Goal: Task Accomplishment & Management: Use online tool/utility

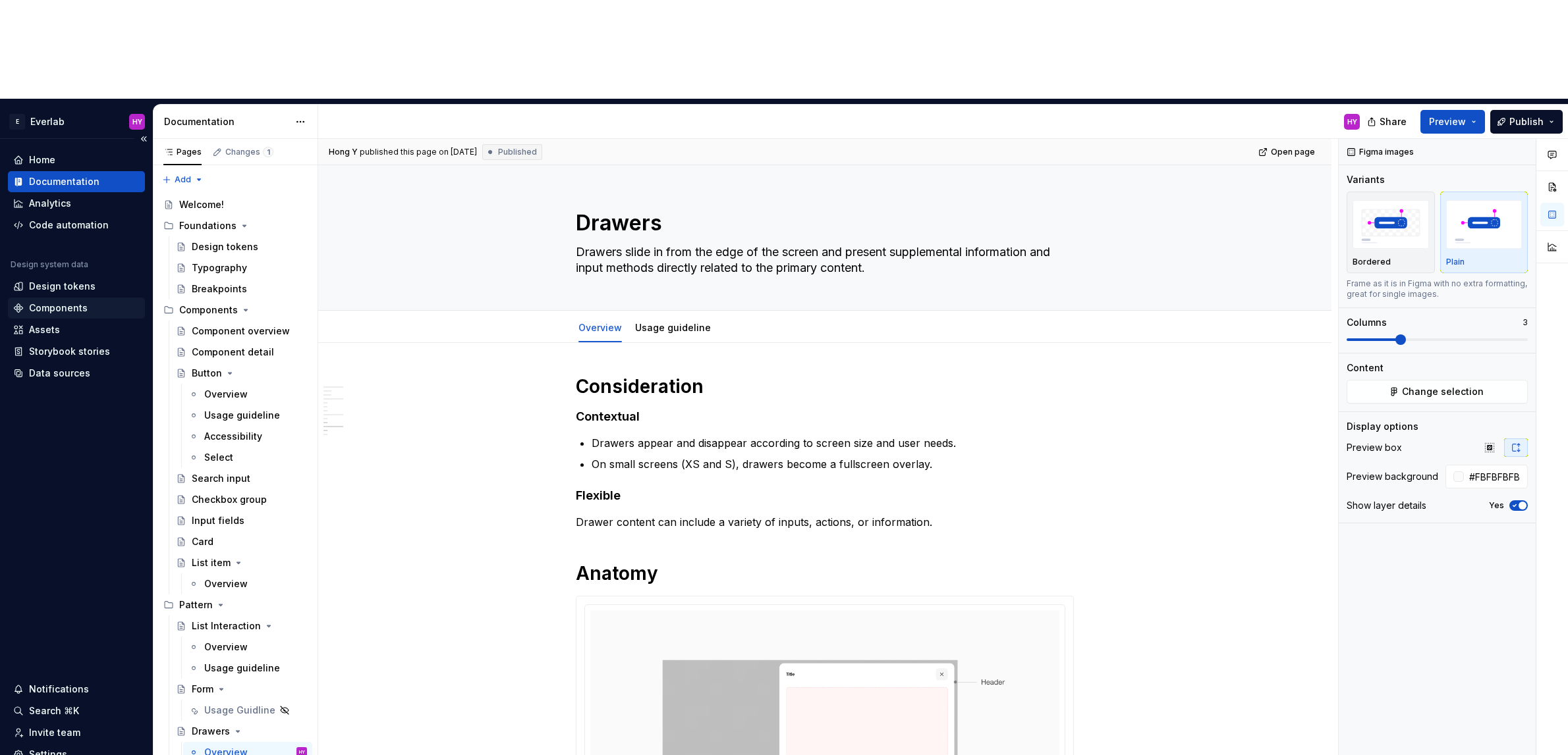
scroll to position [1176, 0]
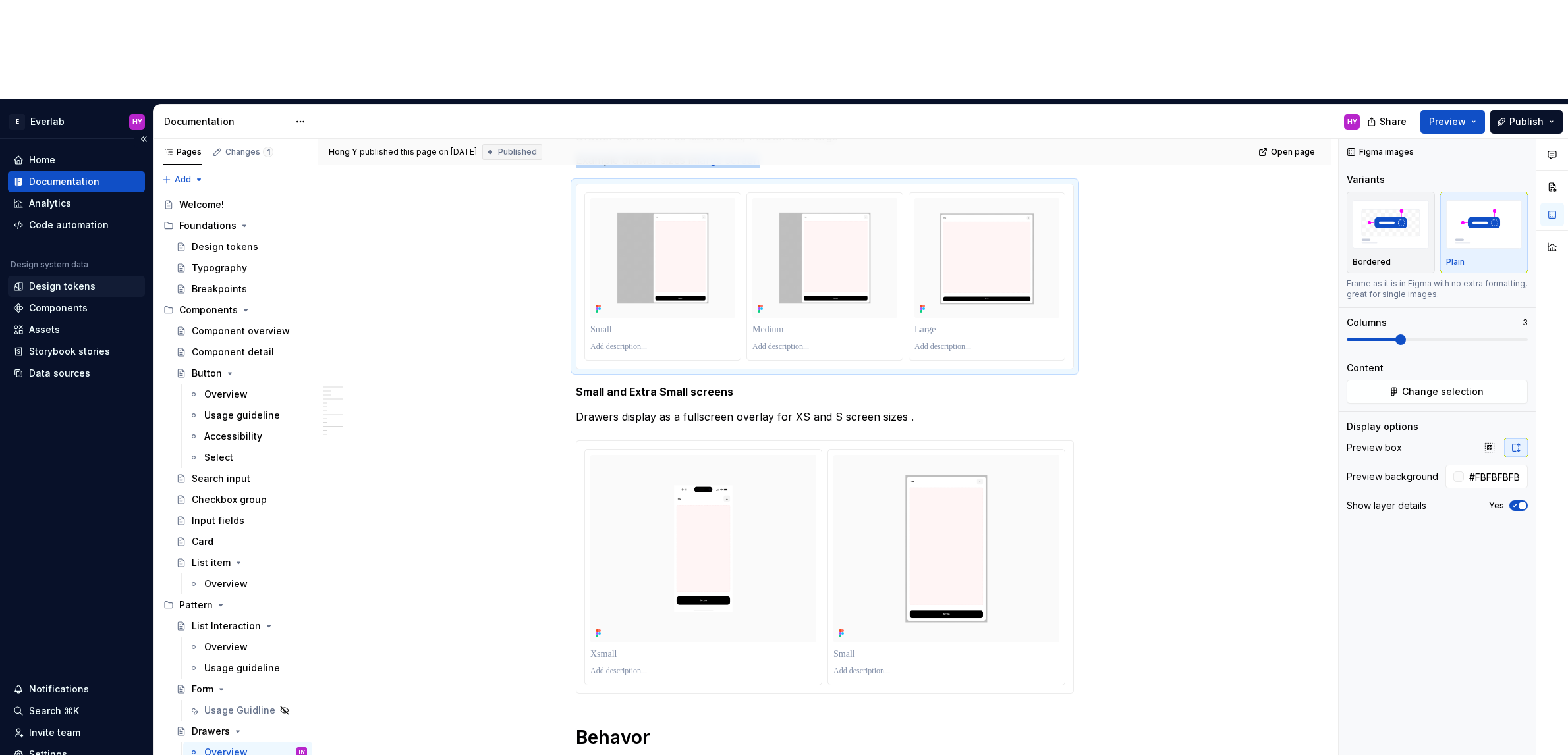
click at [99, 280] on div "Design tokens" at bounding box center [76, 286] width 126 height 13
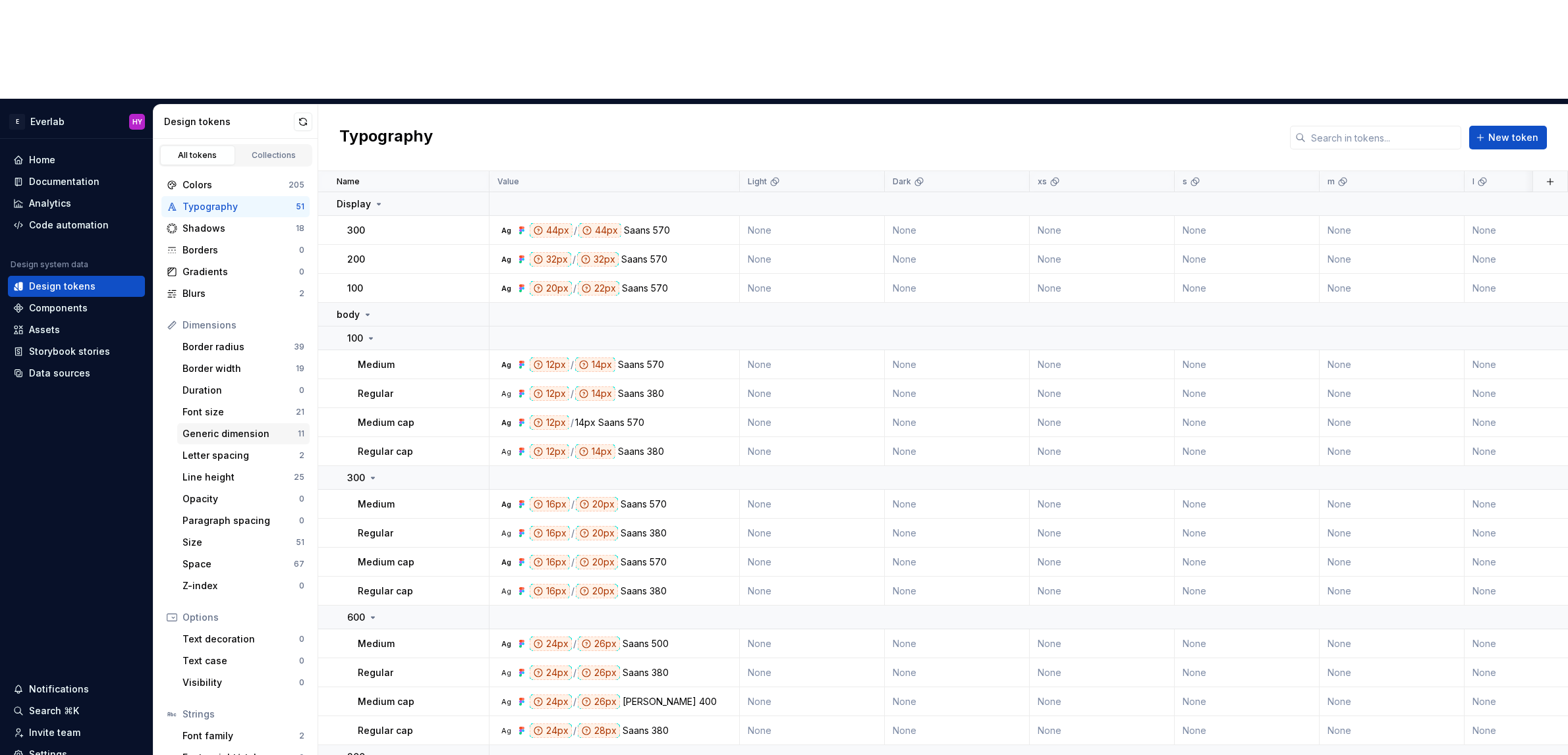
click at [218, 427] on div "Generic dimension" at bounding box center [240, 434] width 115 height 13
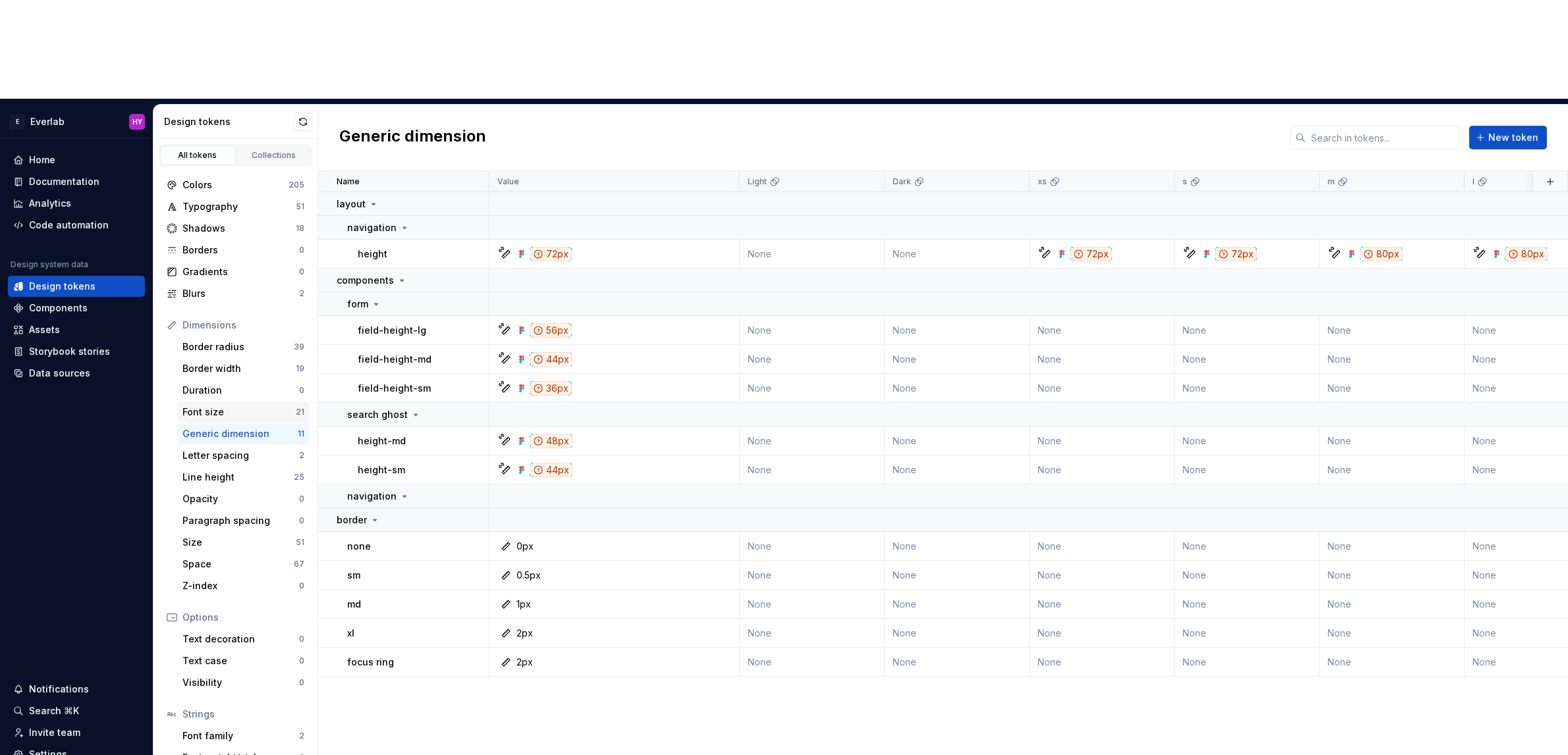
click at [218, 405] on div "Font size" at bounding box center [239, 412] width 113 height 13
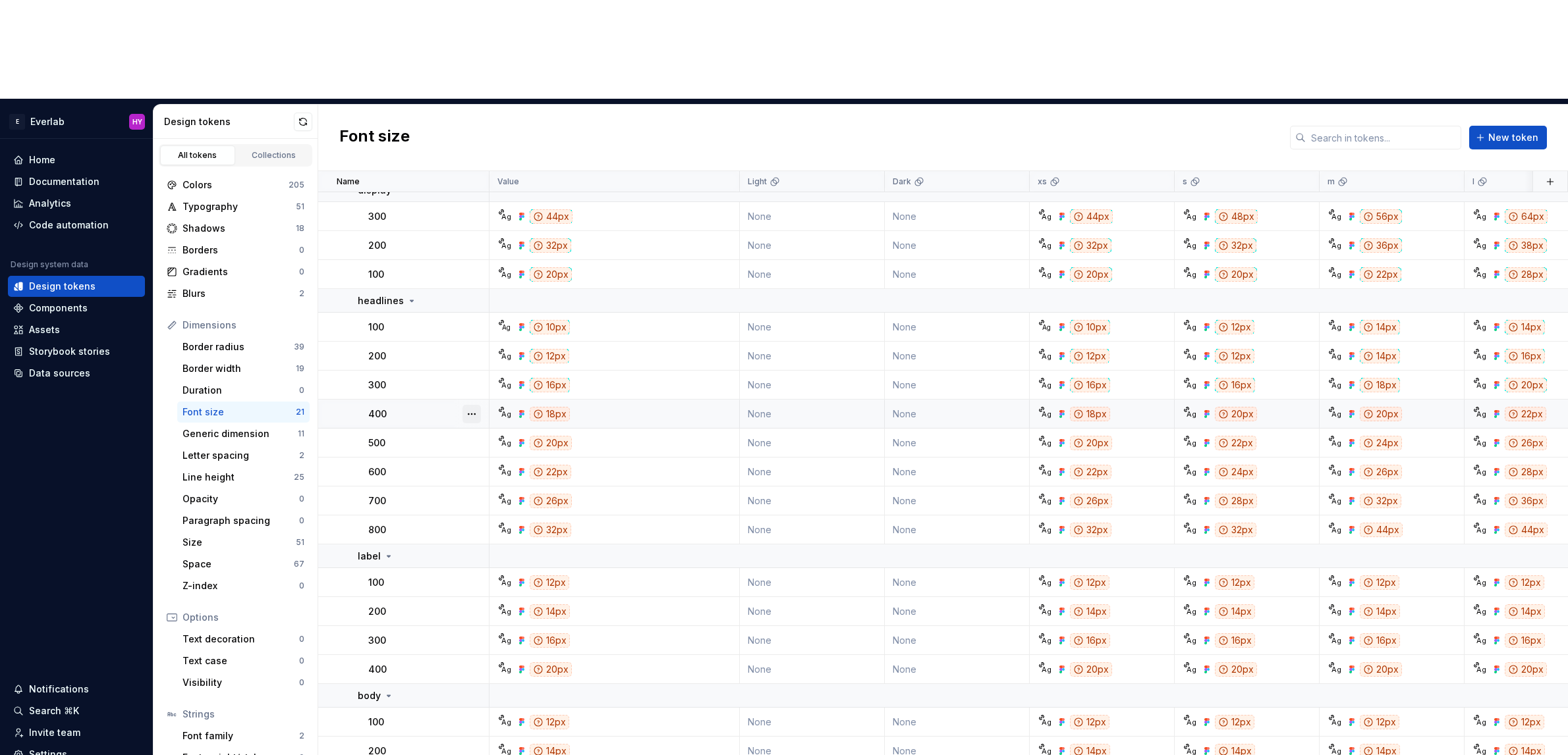
scroll to position [66, 0]
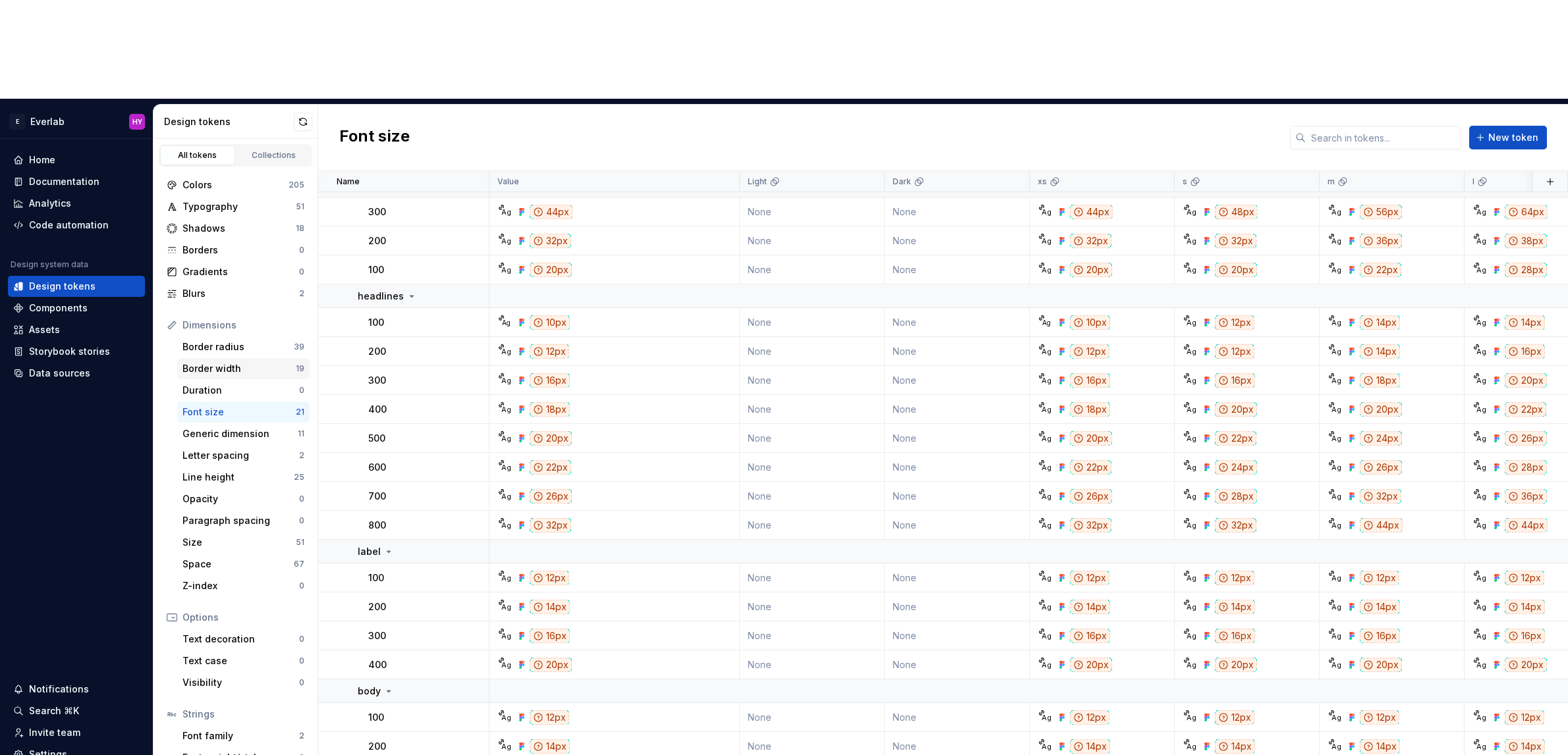
click at [220, 362] on div "Border width" at bounding box center [239, 368] width 113 height 13
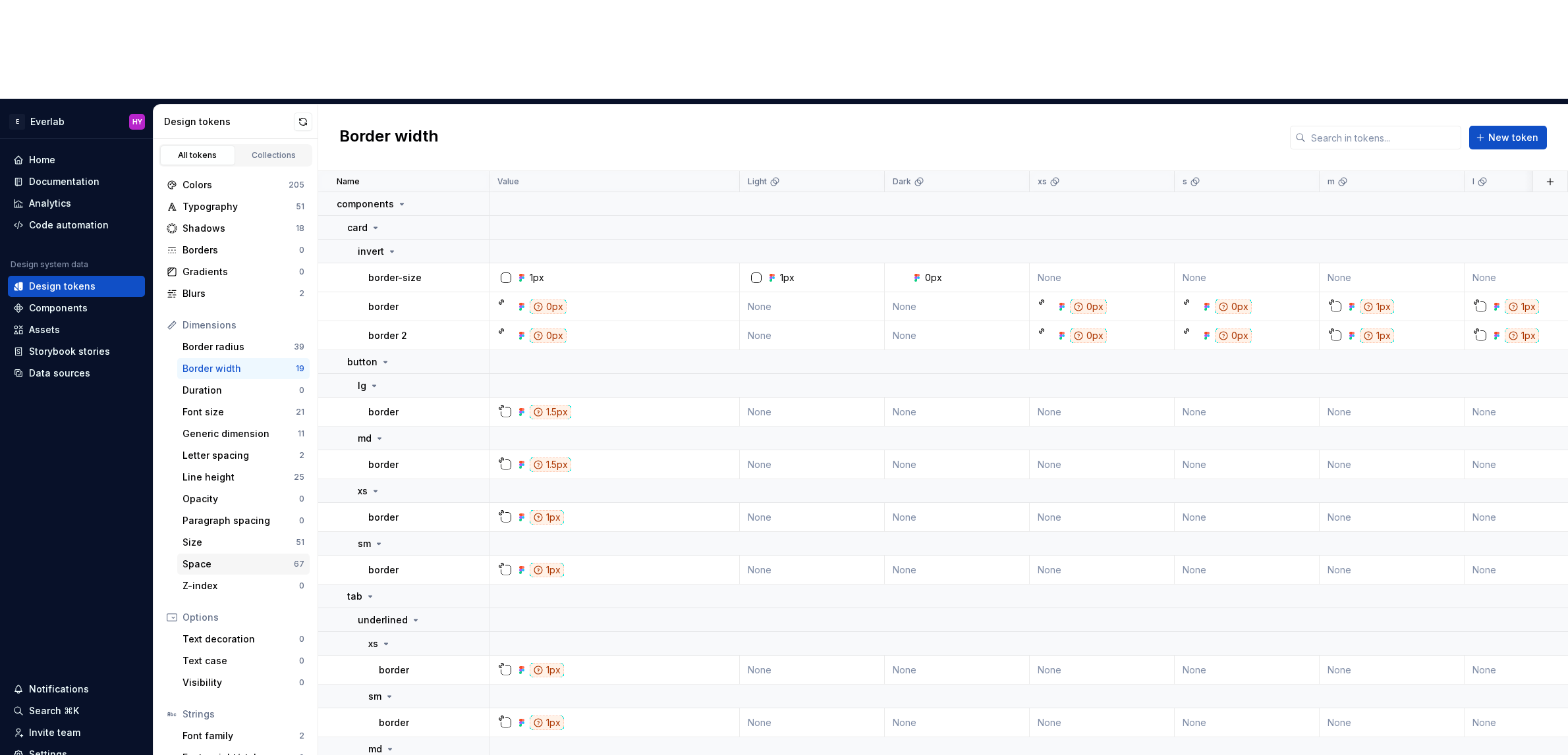
click at [230, 558] on div "Space" at bounding box center [238, 564] width 111 height 13
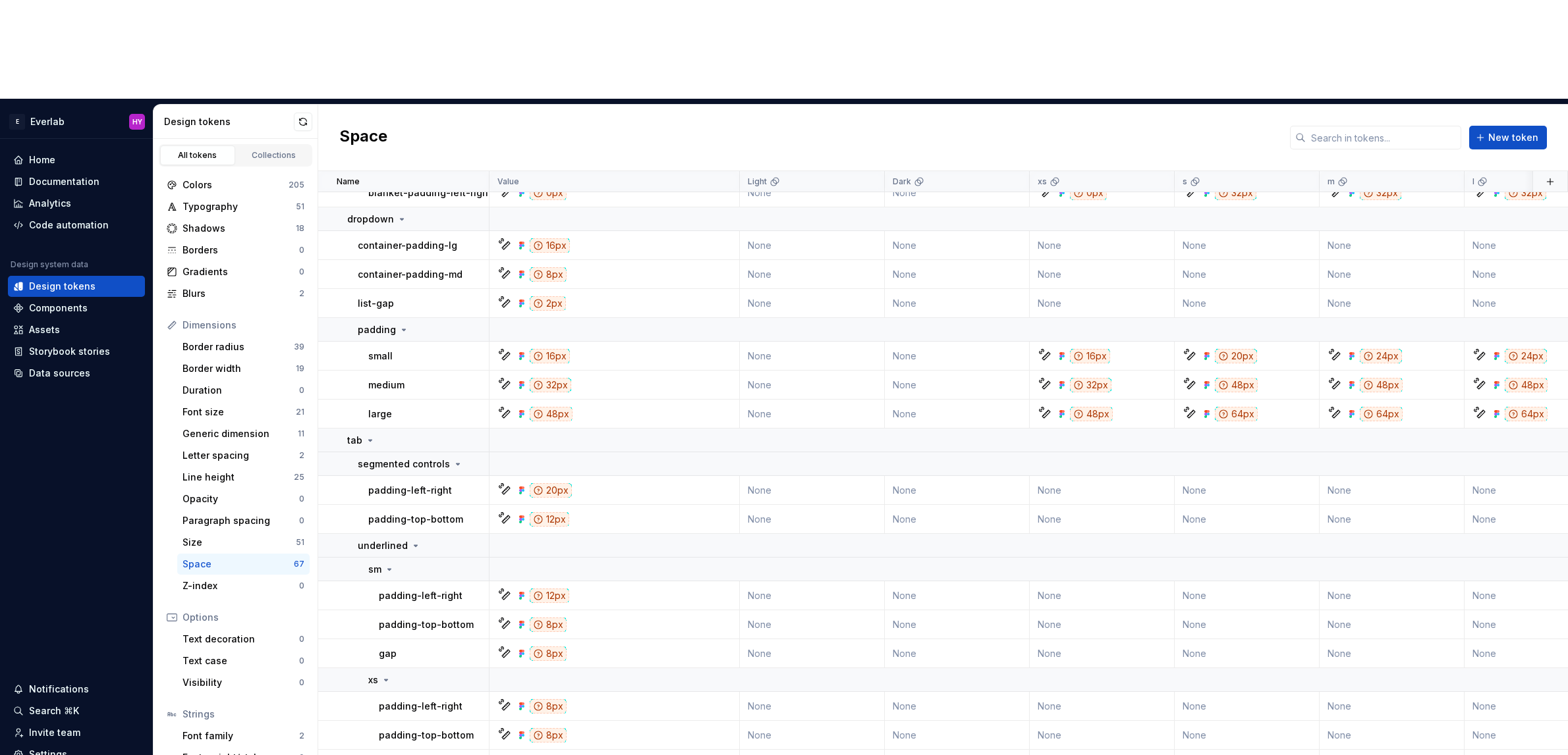
scroll to position [279, 0]
click at [1384, 125] on input "text" at bounding box center [1384, 137] width 155 height 24
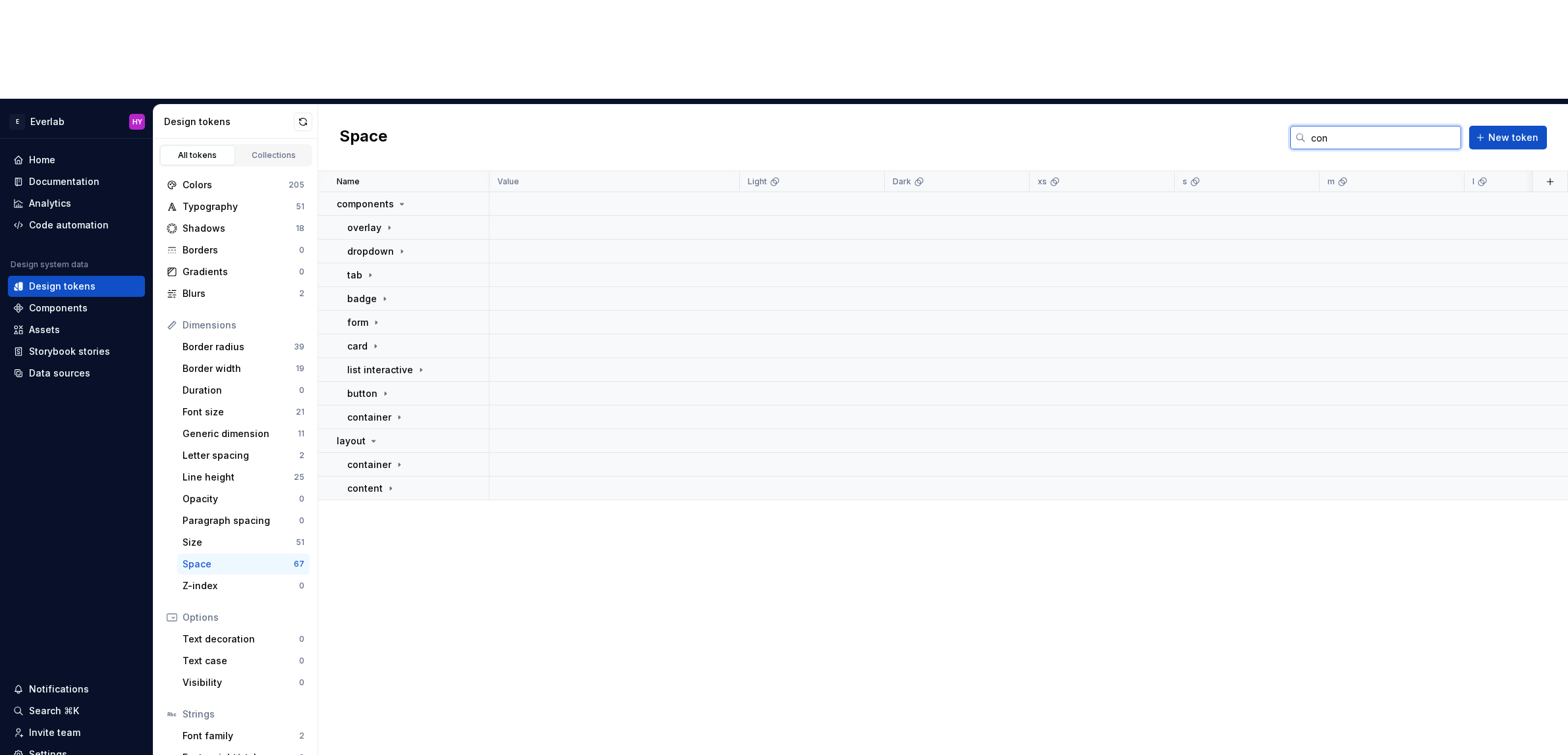
scroll to position [0, 0]
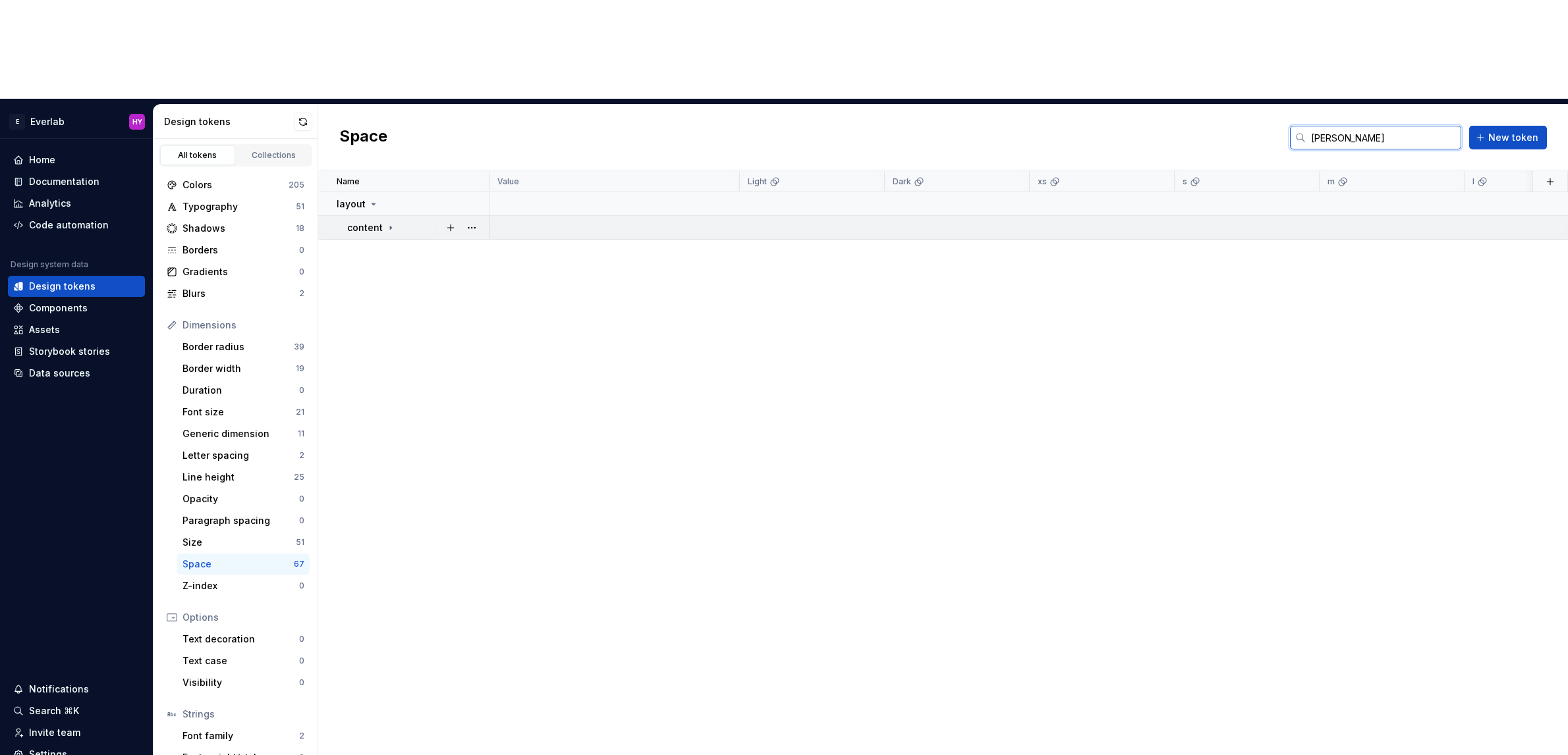
type input "[PERSON_NAME]"
click at [385, 223] on icon at bounding box center [390, 228] width 11 height 11
click at [75, 218] on div "Code automation" at bounding box center [69, 225] width 80 height 13
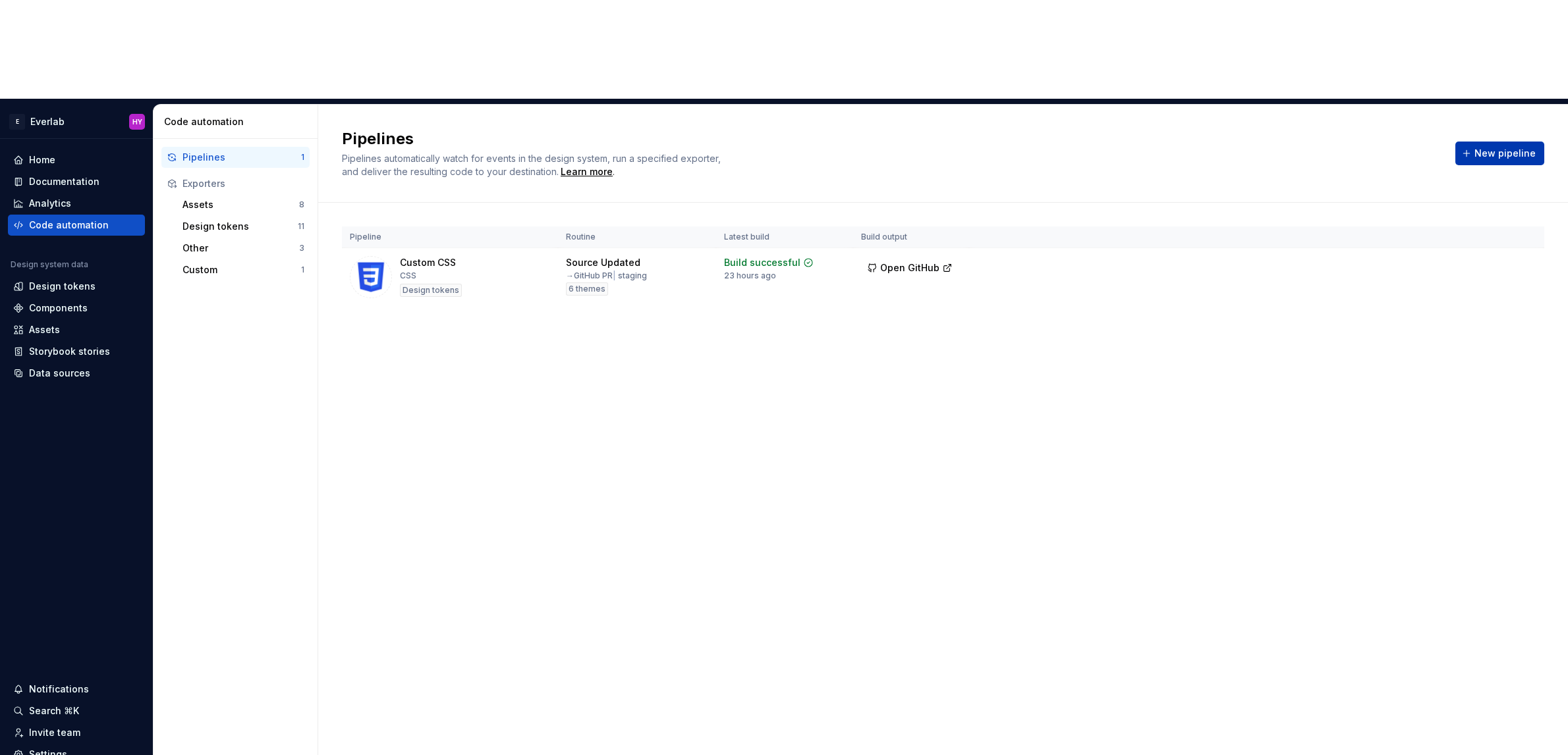
click at [1509, 147] on span "New pipeline" at bounding box center [1505, 153] width 61 height 13
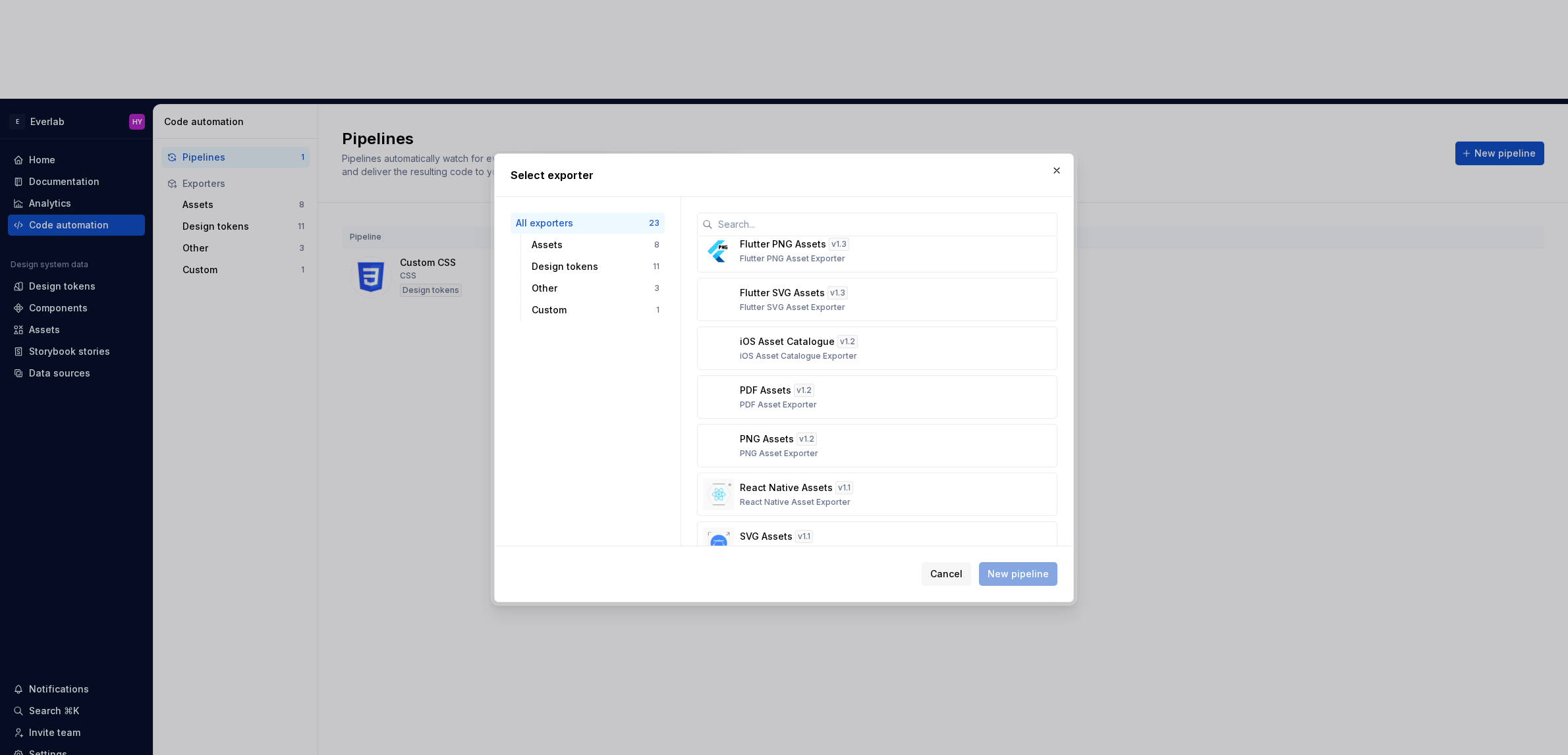
scroll to position [97, 0]
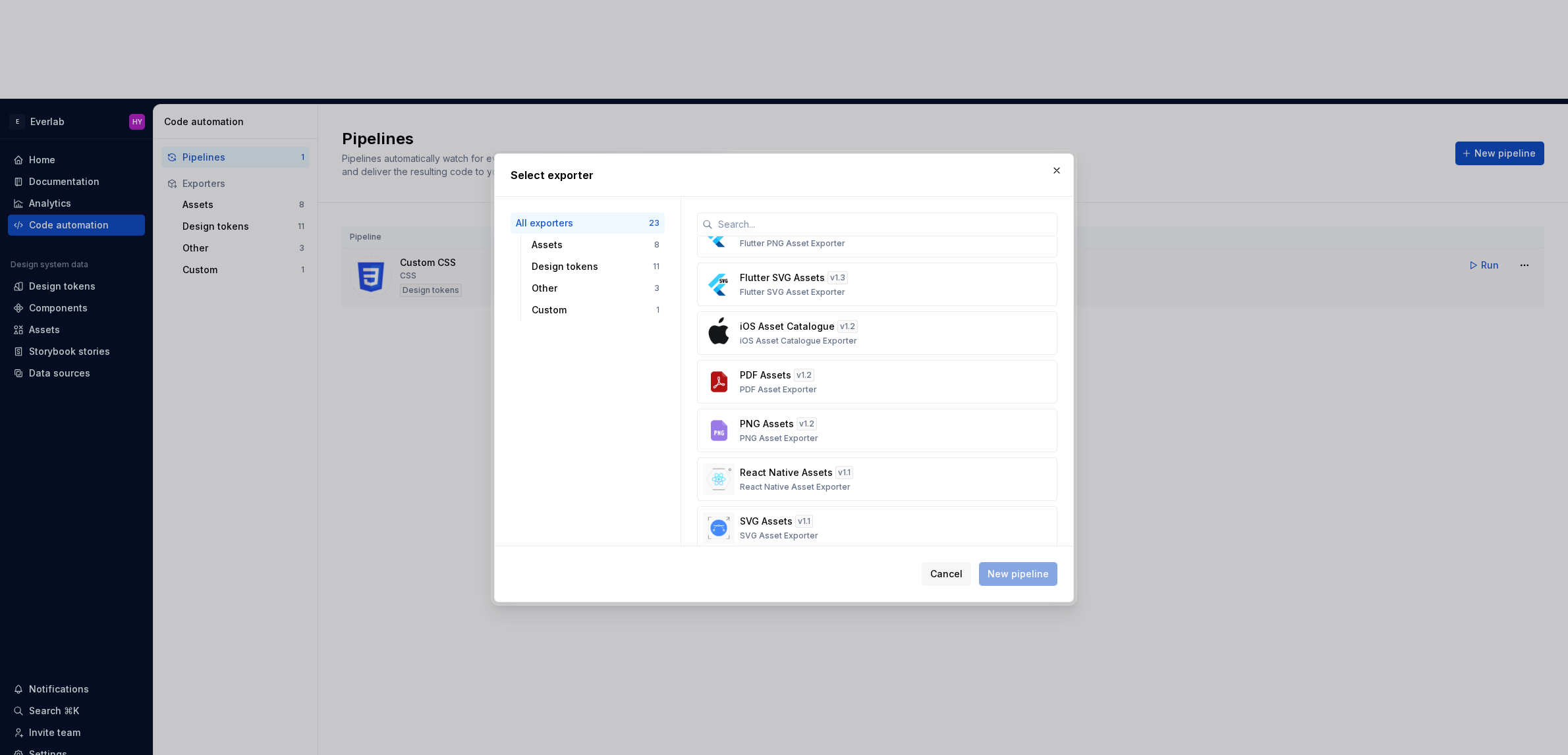
click at [1048, 171] on button "button" at bounding box center [1056, 170] width 18 height 18
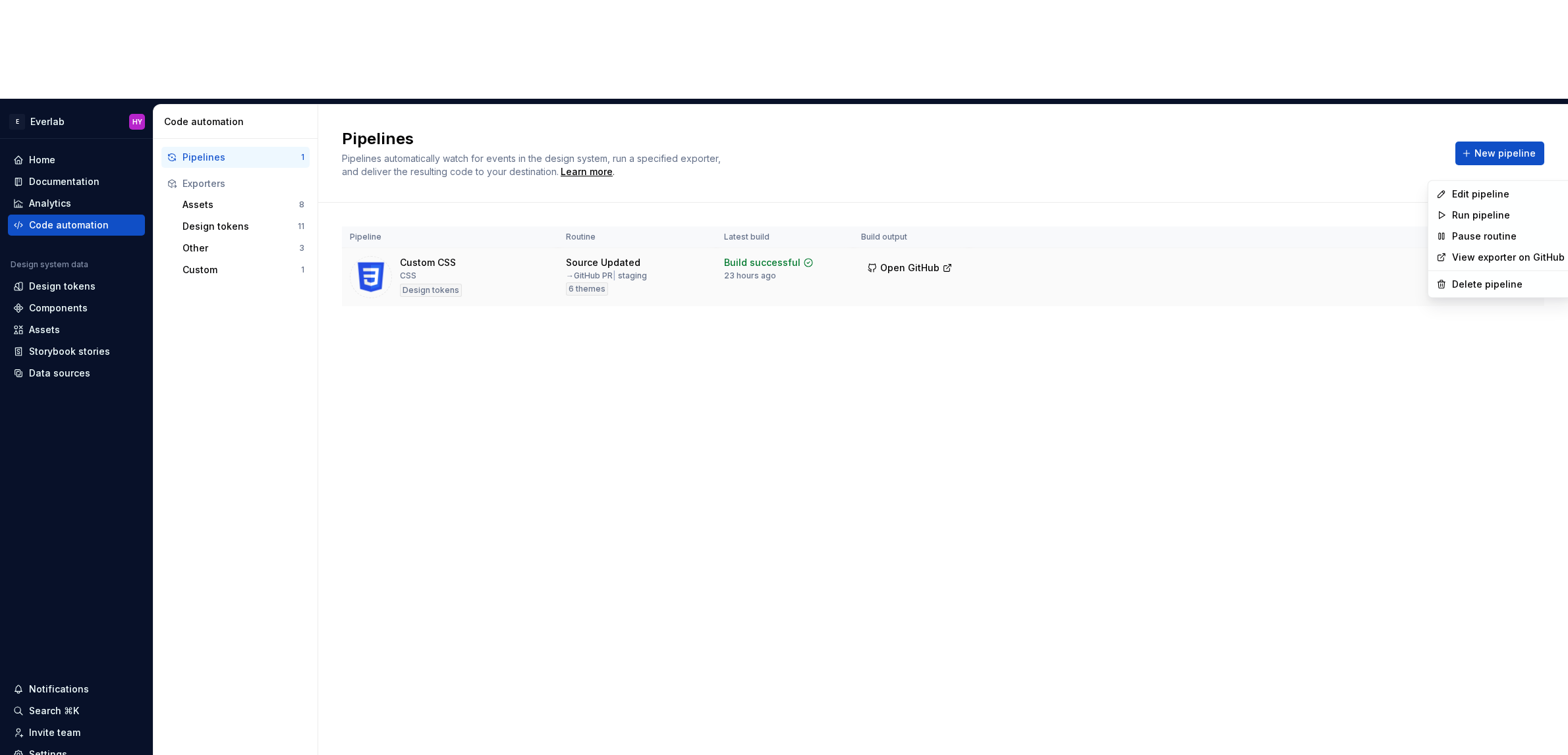
click at [1524, 167] on html "E Everlab HY Home Documentation Analytics Code automation Design system data De…" at bounding box center [784, 377] width 1568 height 755
drag, startPoint x: 1496, startPoint y: 195, endPoint x: 1297, endPoint y: 219, distance: 200.4
click at [1297, 219] on html "E Everlab HY Home Documentation Analytics Code automation Design system data De…" at bounding box center [784, 377] width 1568 height 755
click at [1481, 196] on div "Edit pipeline" at bounding box center [1508, 194] width 112 height 13
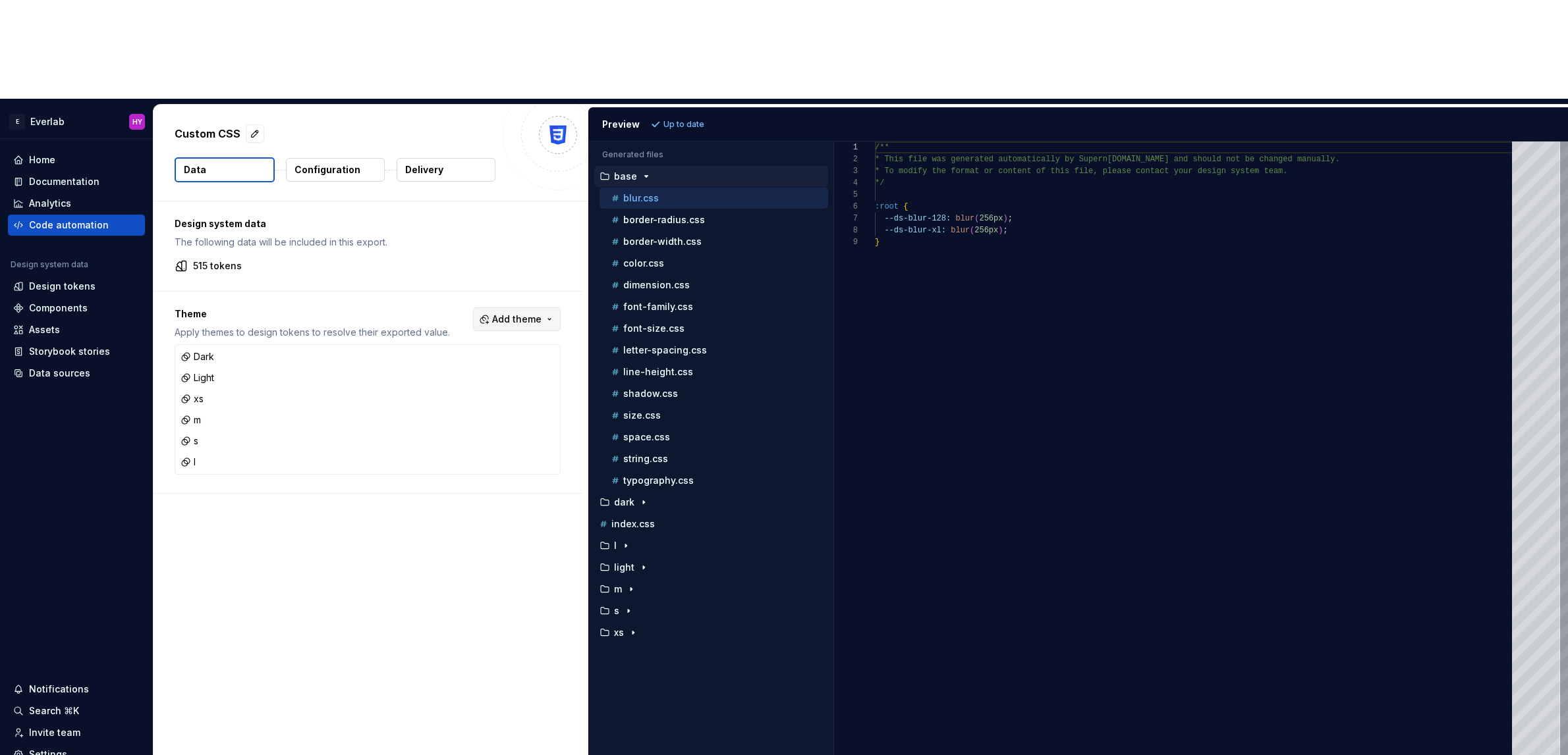
click at [551, 308] on button "Add theme" at bounding box center [517, 319] width 88 height 24
click at [269, 284] on html "E Everlab HY Home Documentation Analytics Code automation Design system data De…" at bounding box center [784, 377] width 1568 height 755
click at [625, 545] on icon "button" at bounding box center [626, 546] width 1 height 4
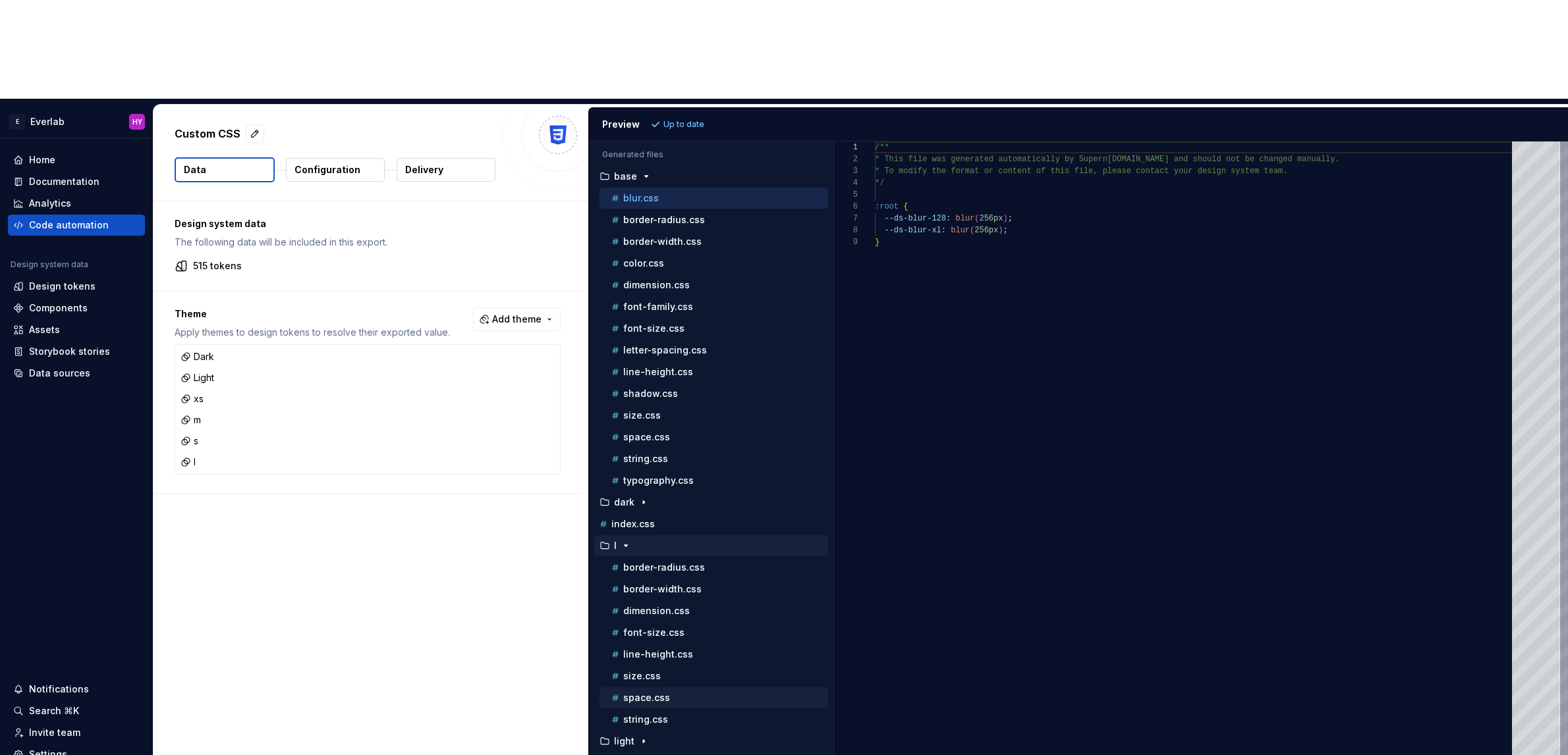
click at [698, 691] on div "space.css" at bounding box center [718, 698] width 219 height 13
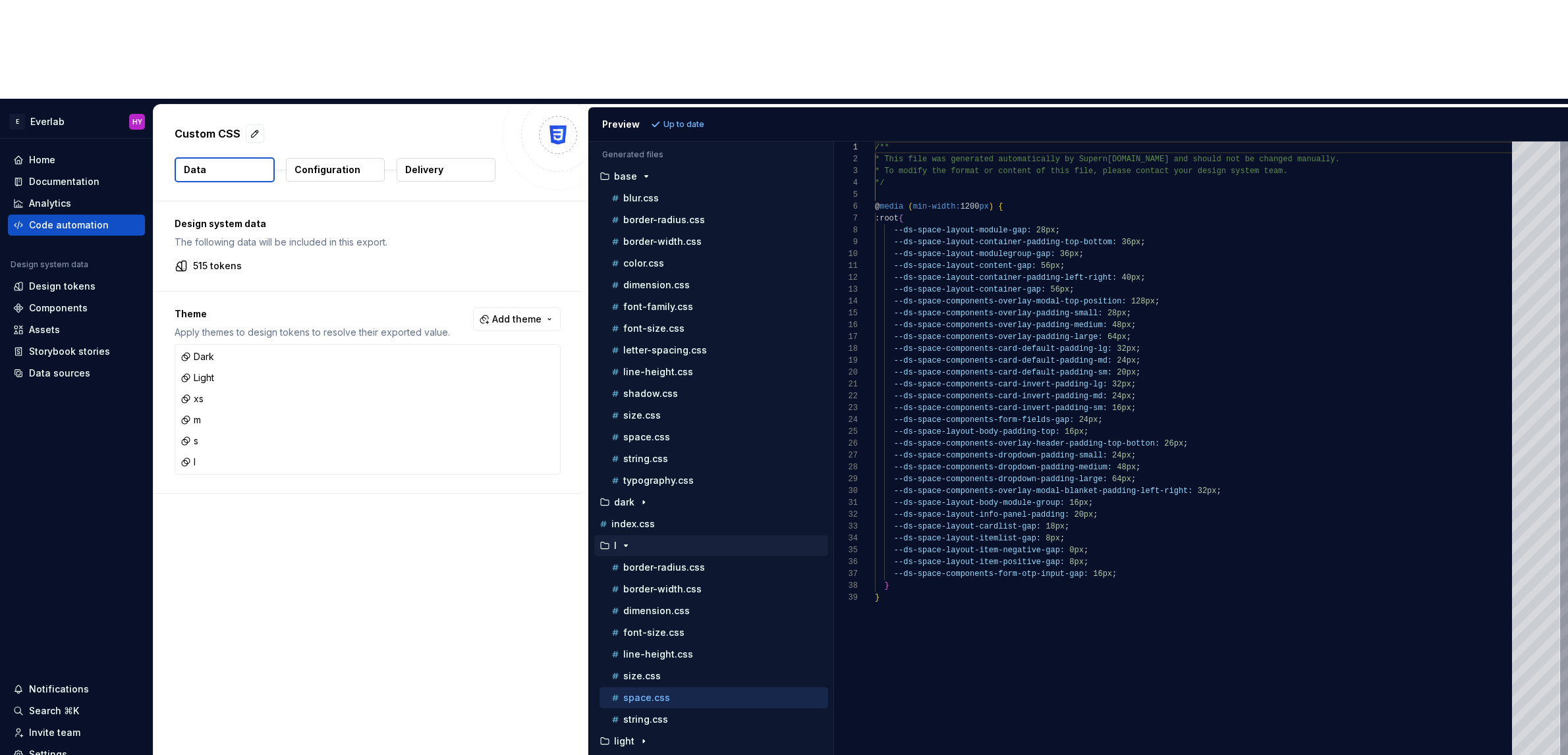
type textarea "**********"
click at [998, 312] on div "/** * This file was generated automatically by Supern [DOMAIN_NAME] and should …" at bounding box center [1197, 498] width 645 height 712
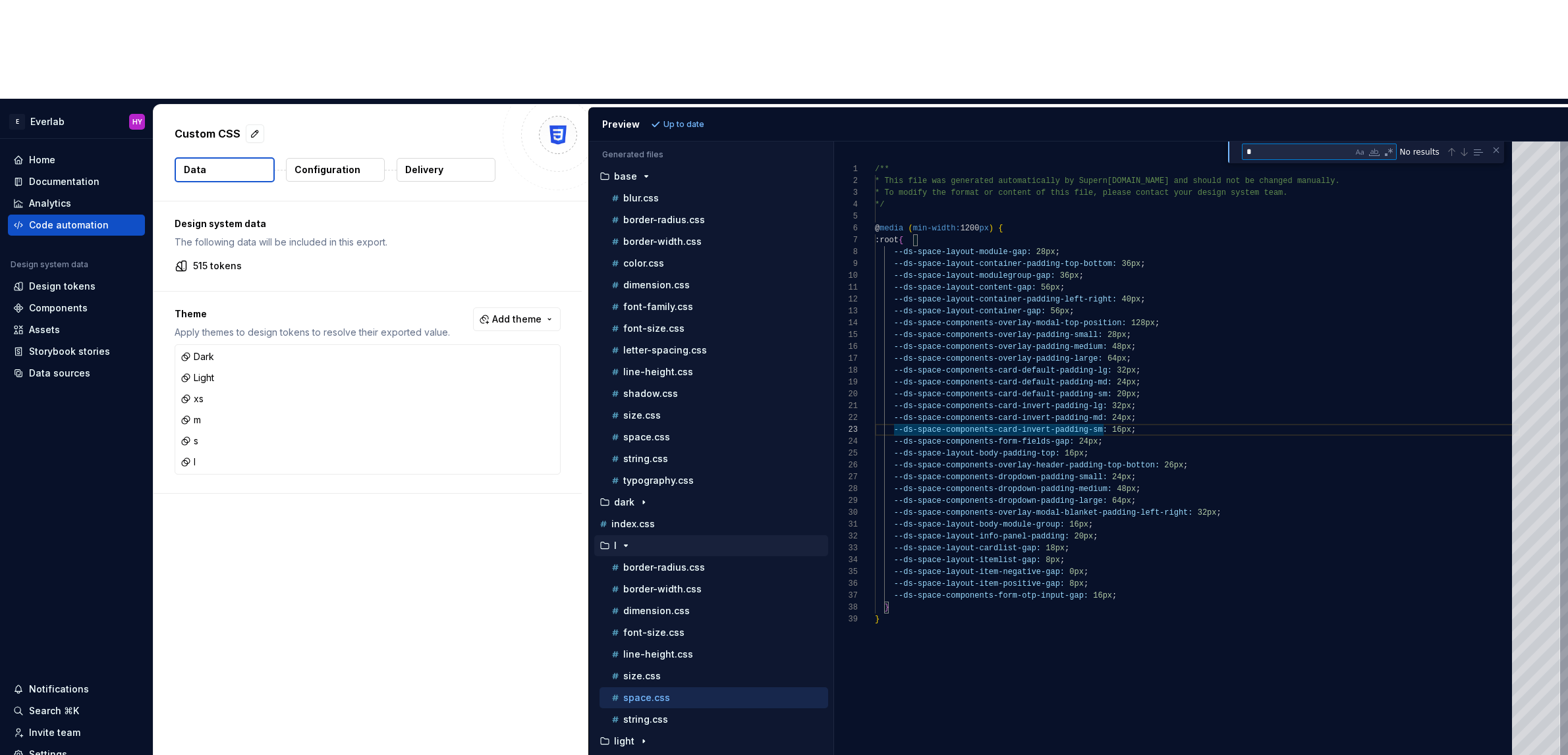
type textarea "**"
type textarea "**********"
type textarea "******"
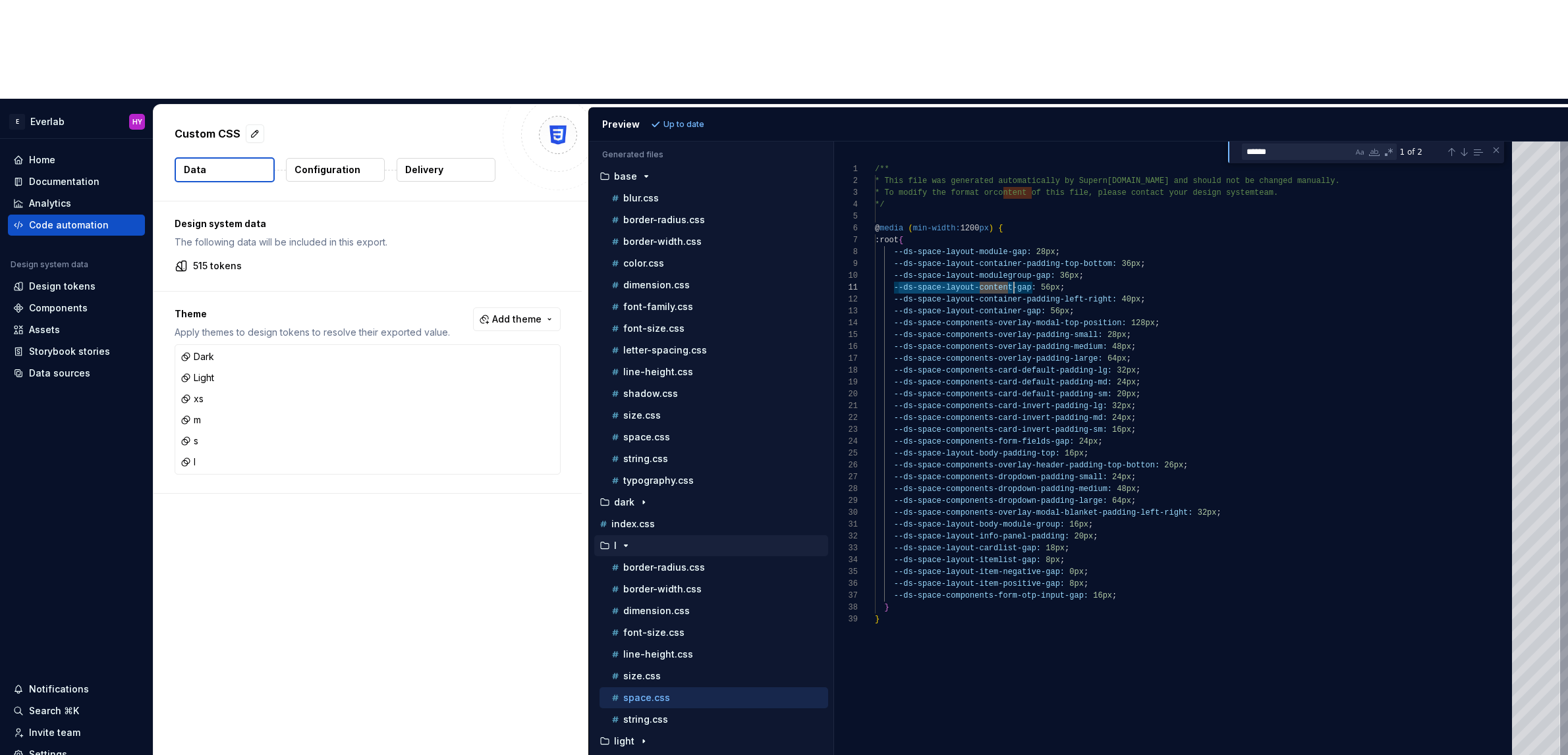
drag, startPoint x: 899, startPoint y: 185, endPoint x: 968, endPoint y: 191, distance: 69.3
click at [1011, 282] on span "--ds-space-layout- conten t-gap: 56px ;" at bounding box center [969, 288] width 189 height 12
drag, startPoint x: 996, startPoint y: 186, endPoint x: 972, endPoint y: 186, distance: 24.0
click at [996, 283] on span "conten" at bounding box center [993, 287] width 28 height 9
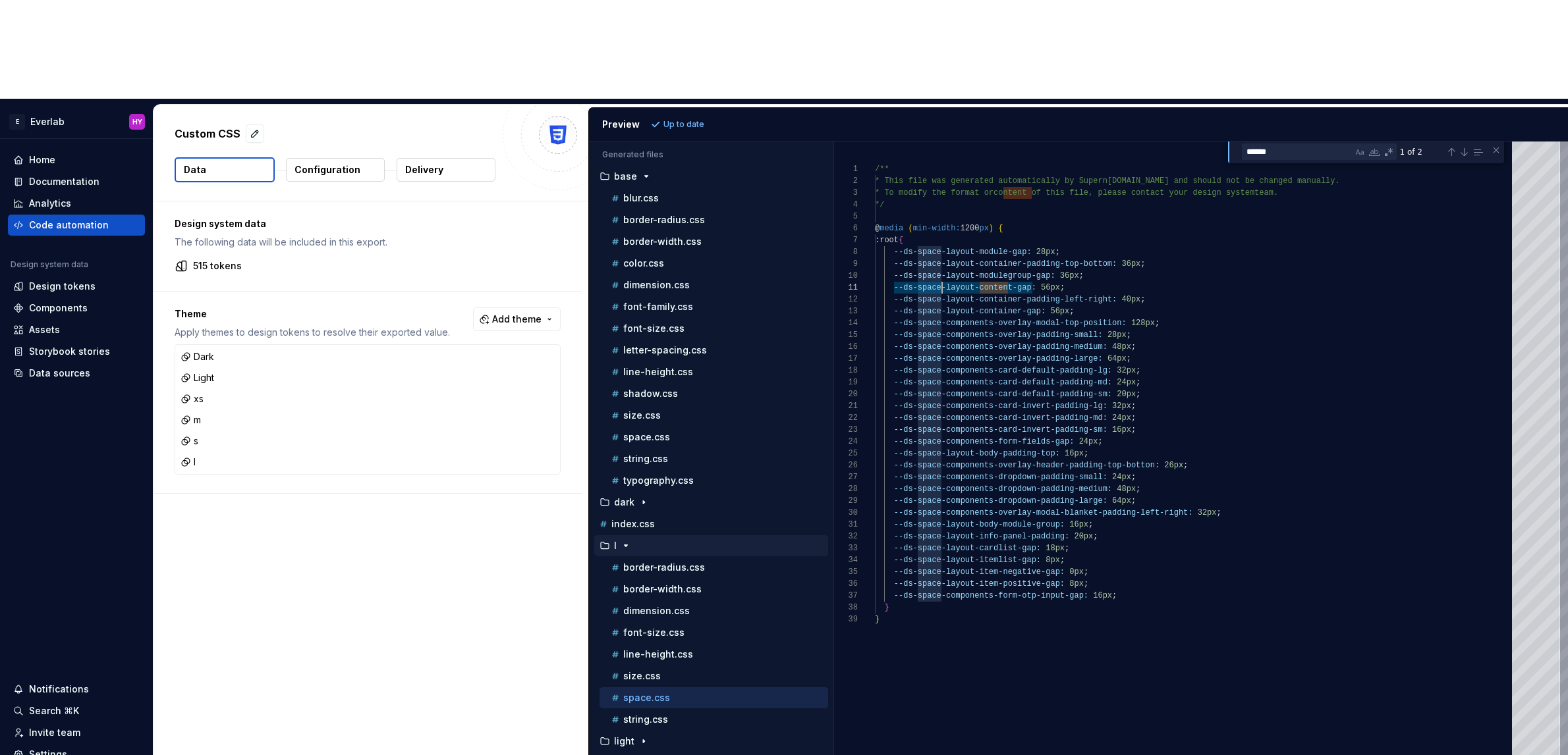
scroll to position [0, 67]
drag, startPoint x: 917, startPoint y: 187, endPoint x: 941, endPoint y: 189, distance: 24.1
click at [941, 189] on div "/** * This file was generated automatically by Supern [DOMAIN_NAME] and should …" at bounding box center [1197, 498] width 645 height 712
click at [998, 283] on span "conten" at bounding box center [993, 287] width 28 height 9
drag, startPoint x: 981, startPoint y: 189, endPoint x: 1010, endPoint y: 193, distance: 29.3
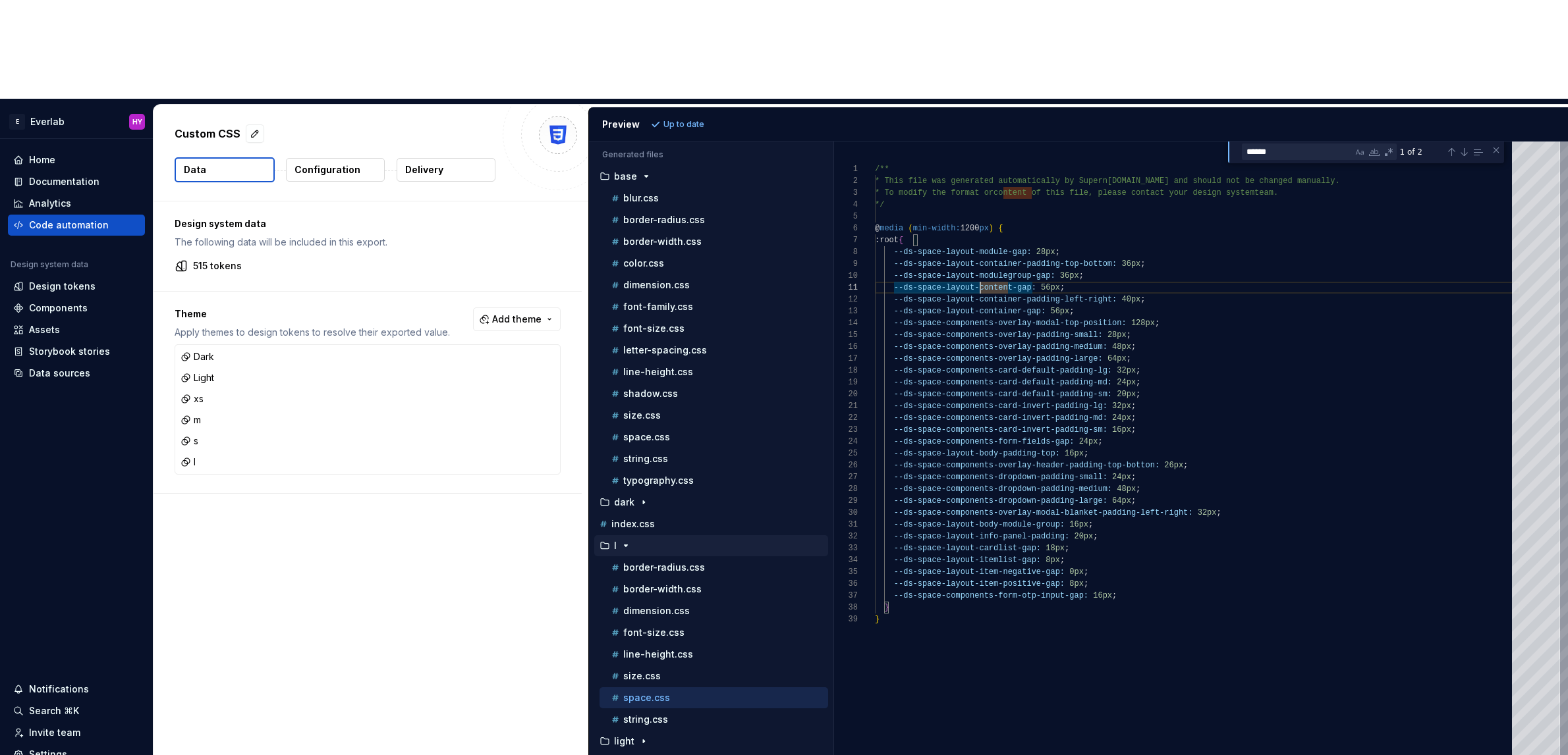
click at [981, 189] on div "/** * This file was generated automatically by Supern [DOMAIN_NAME] and should …" at bounding box center [1197, 498] width 645 height 712
type textarea "**********"
click at [93, 171] on div "Documentation" at bounding box center [76, 181] width 137 height 21
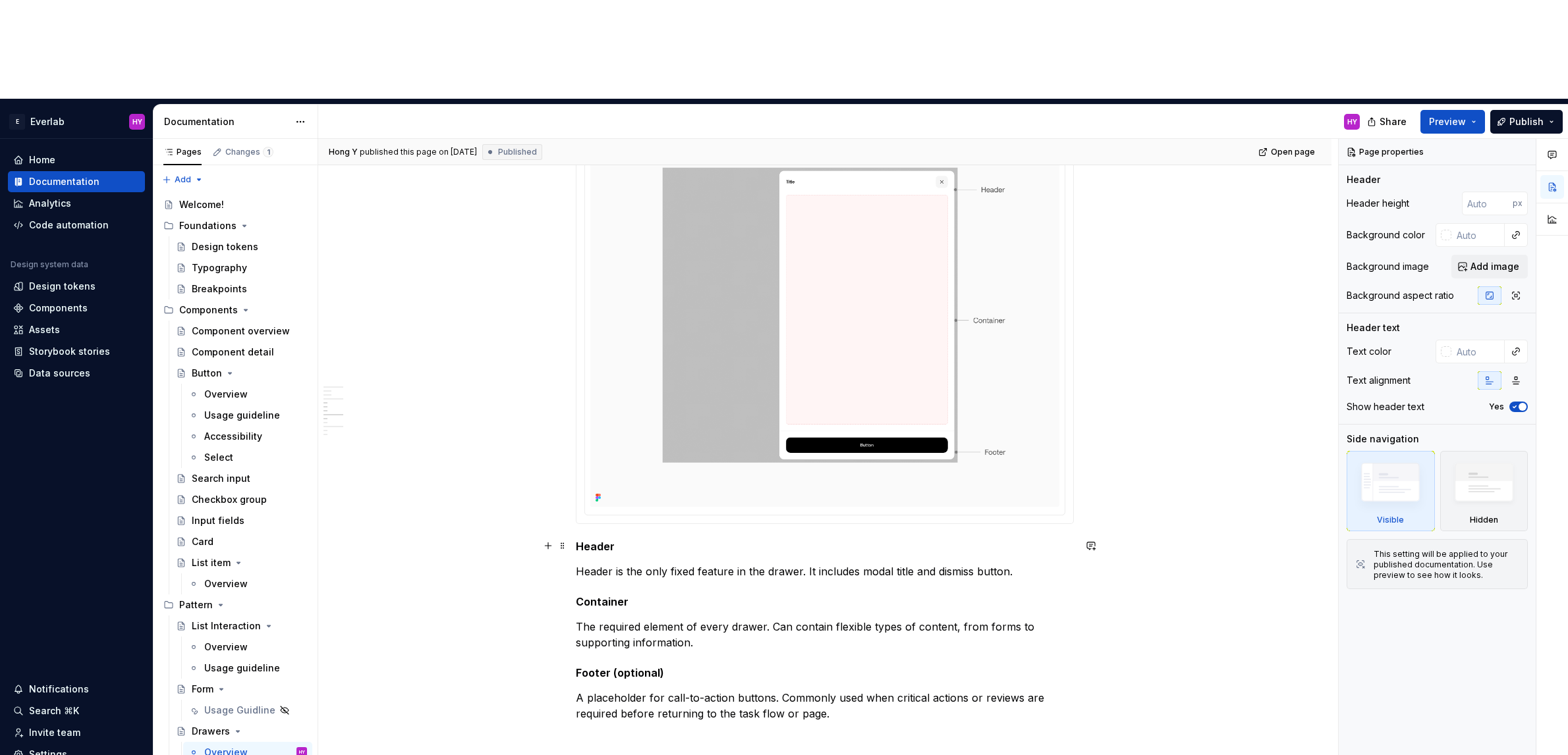
scroll to position [496, 0]
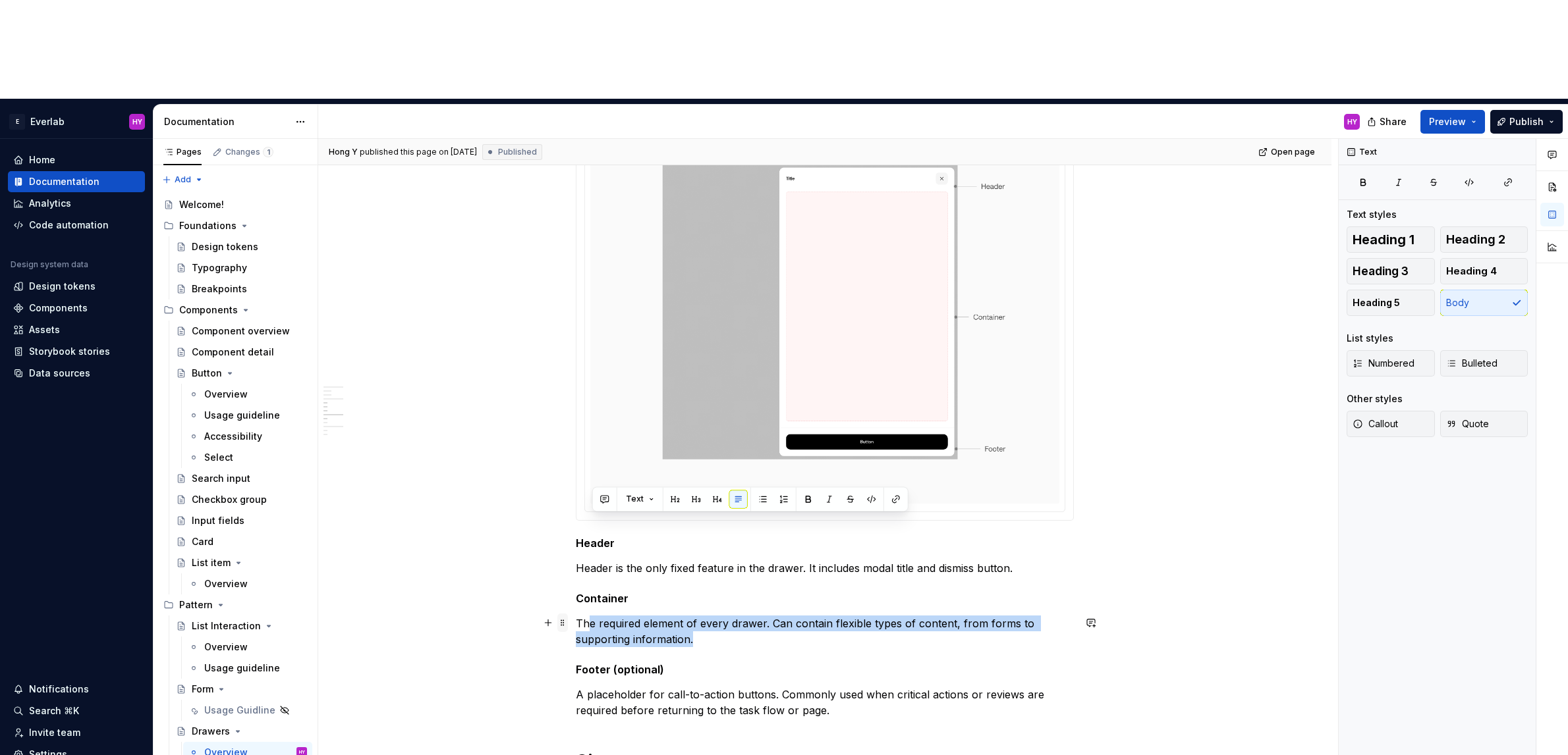
drag, startPoint x: 644, startPoint y: 527, endPoint x: 562, endPoint y: 516, distance: 82.7
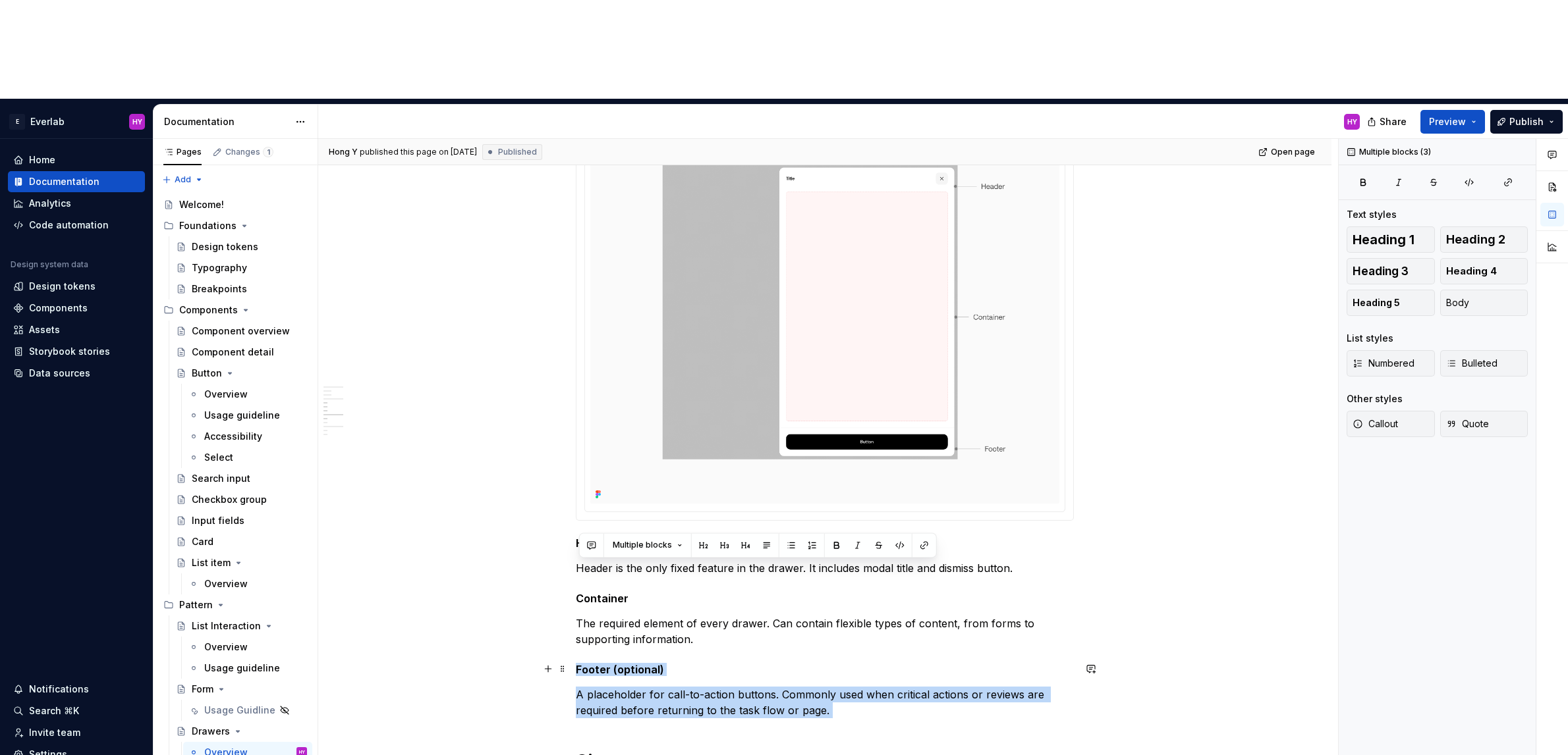
drag, startPoint x: 743, startPoint y: 610, endPoint x: 599, endPoint y: 569, distance: 149.7
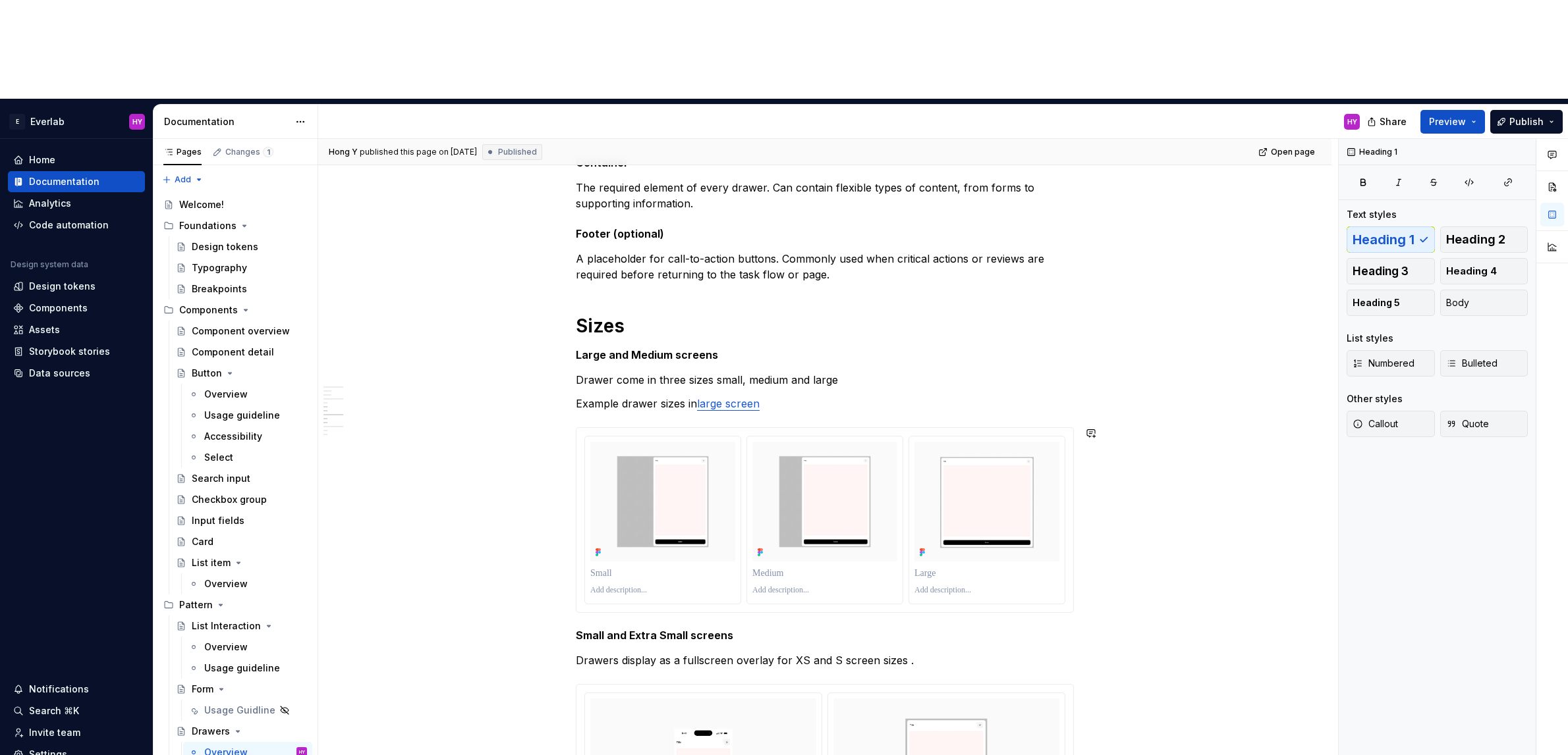
scroll to position [971, 0]
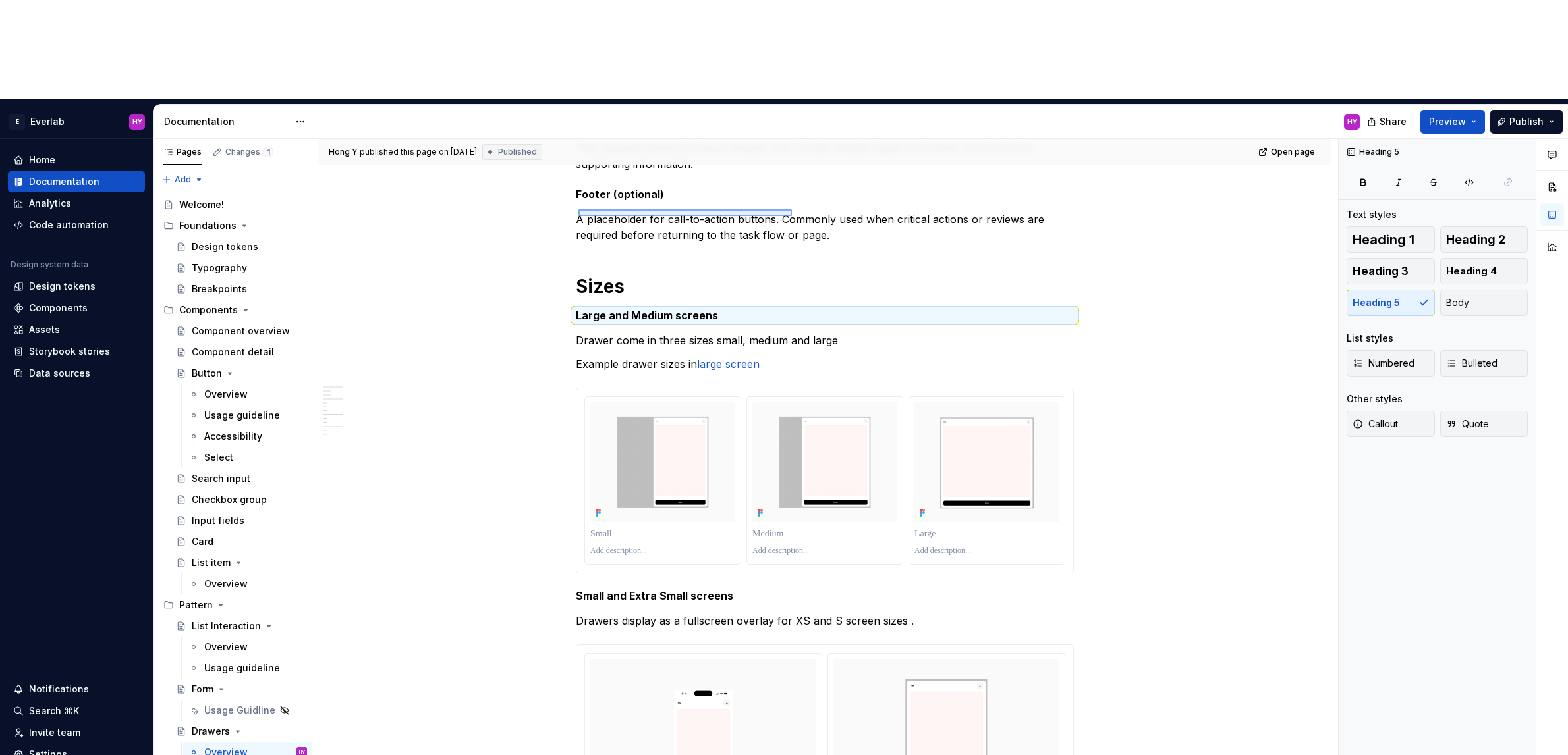
drag, startPoint x: 612, startPoint y: 211, endPoint x: 805, endPoint y: 228, distance: 193.7
click at [792, 216] on div "[PERSON_NAME] Y published this page on [DATE] Published Open page Drawers Drawe…" at bounding box center [829, 497] width 1020 height 716
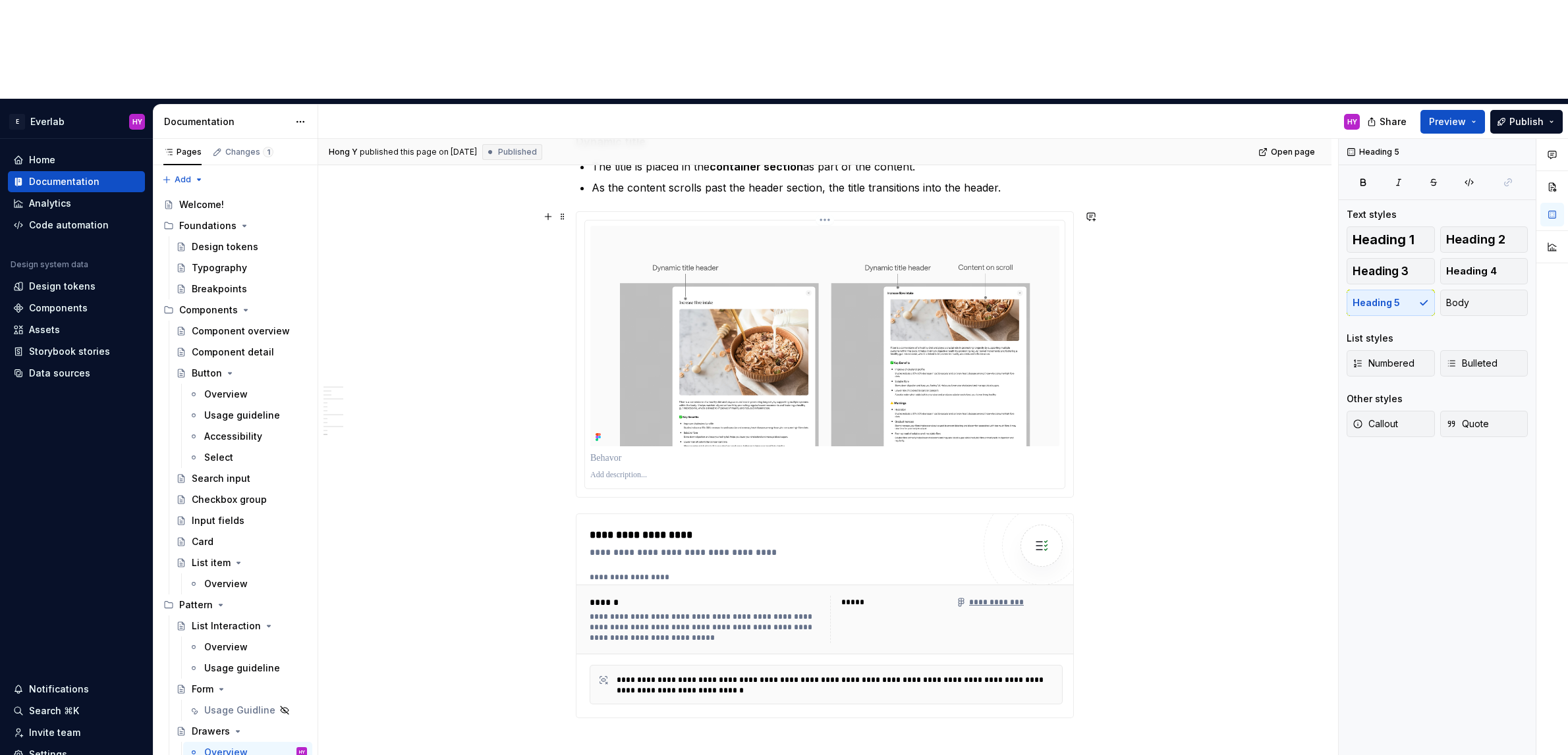
scroll to position [0, 0]
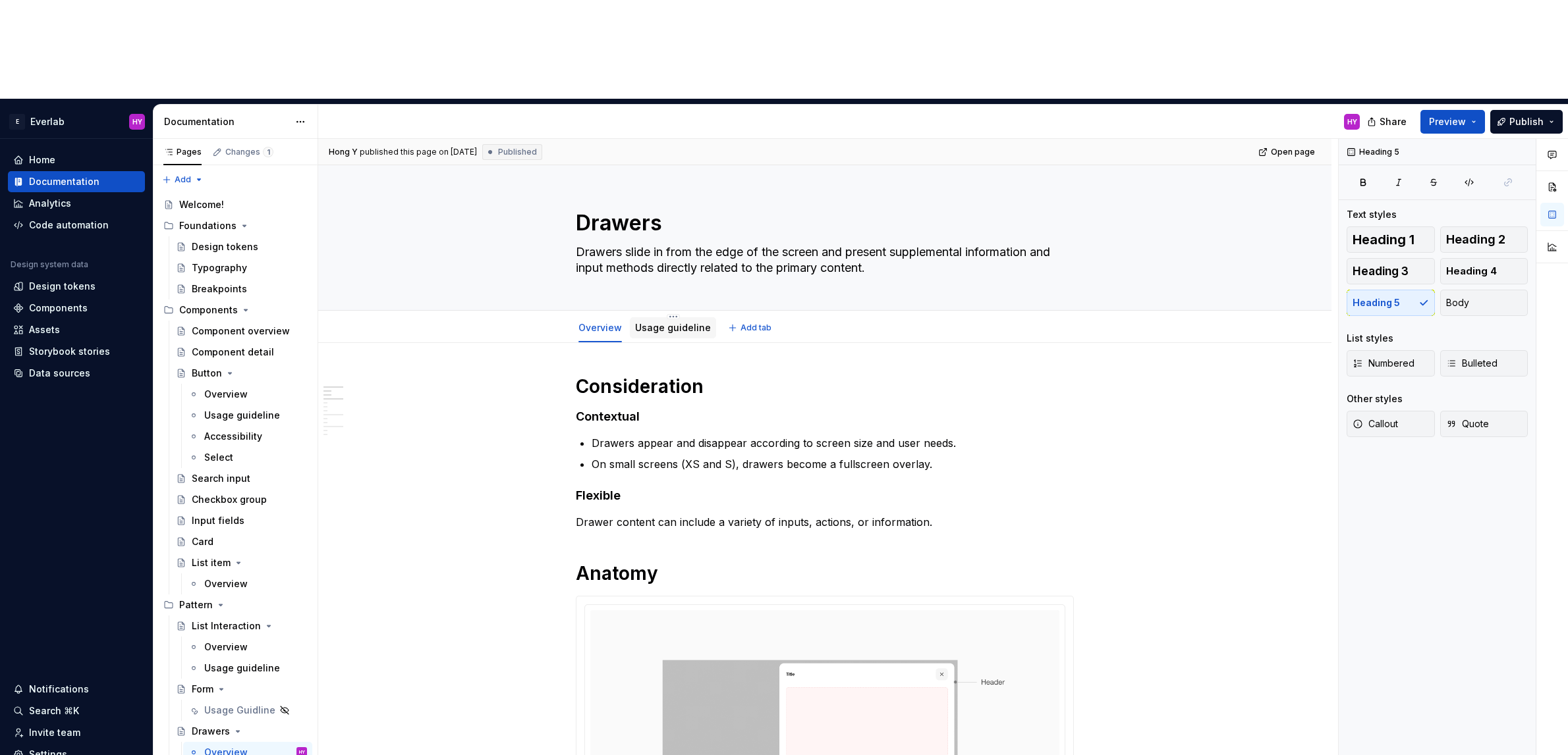
click at [679, 322] on link "Usage guideline" at bounding box center [673, 327] width 75 height 11
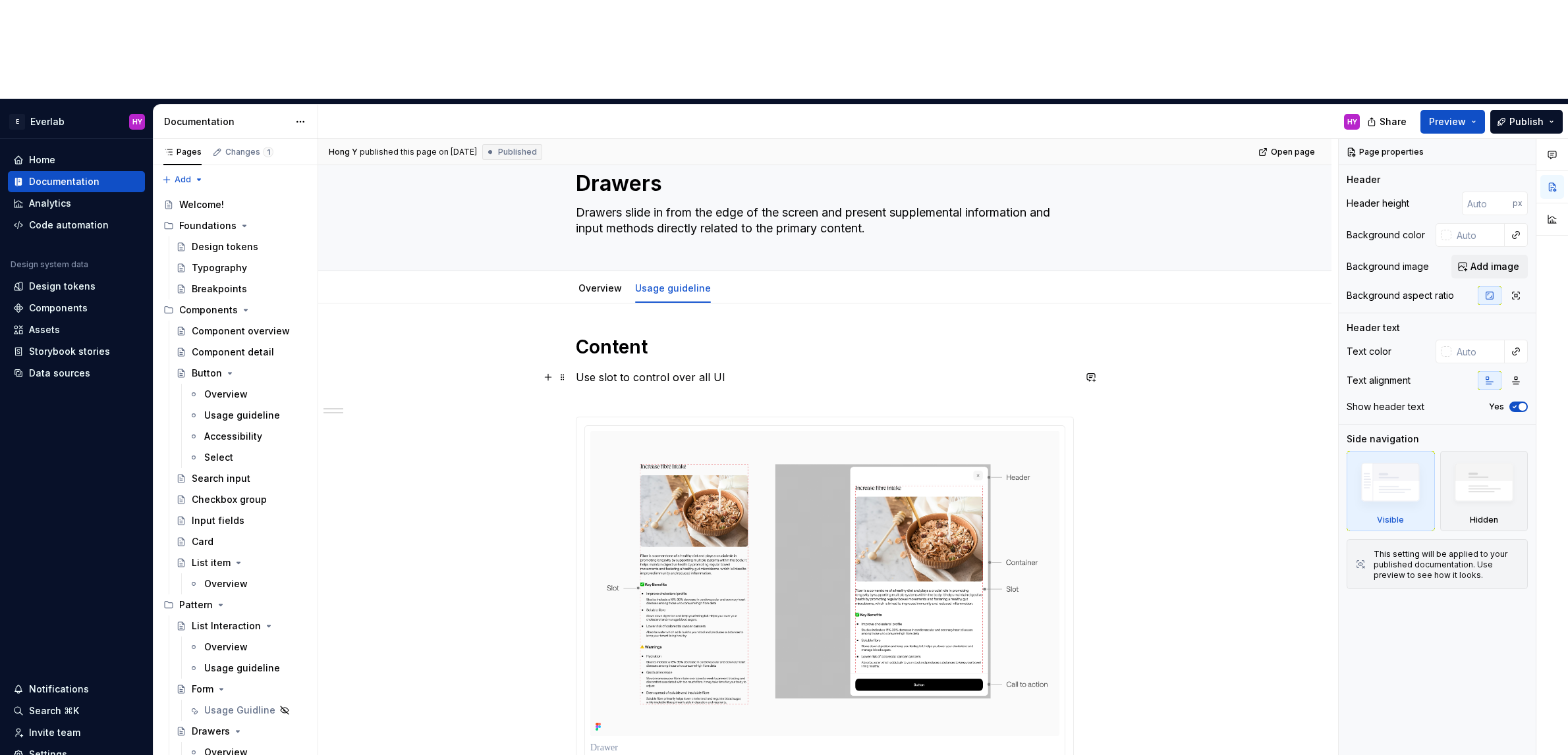
scroll to position [10, 0]
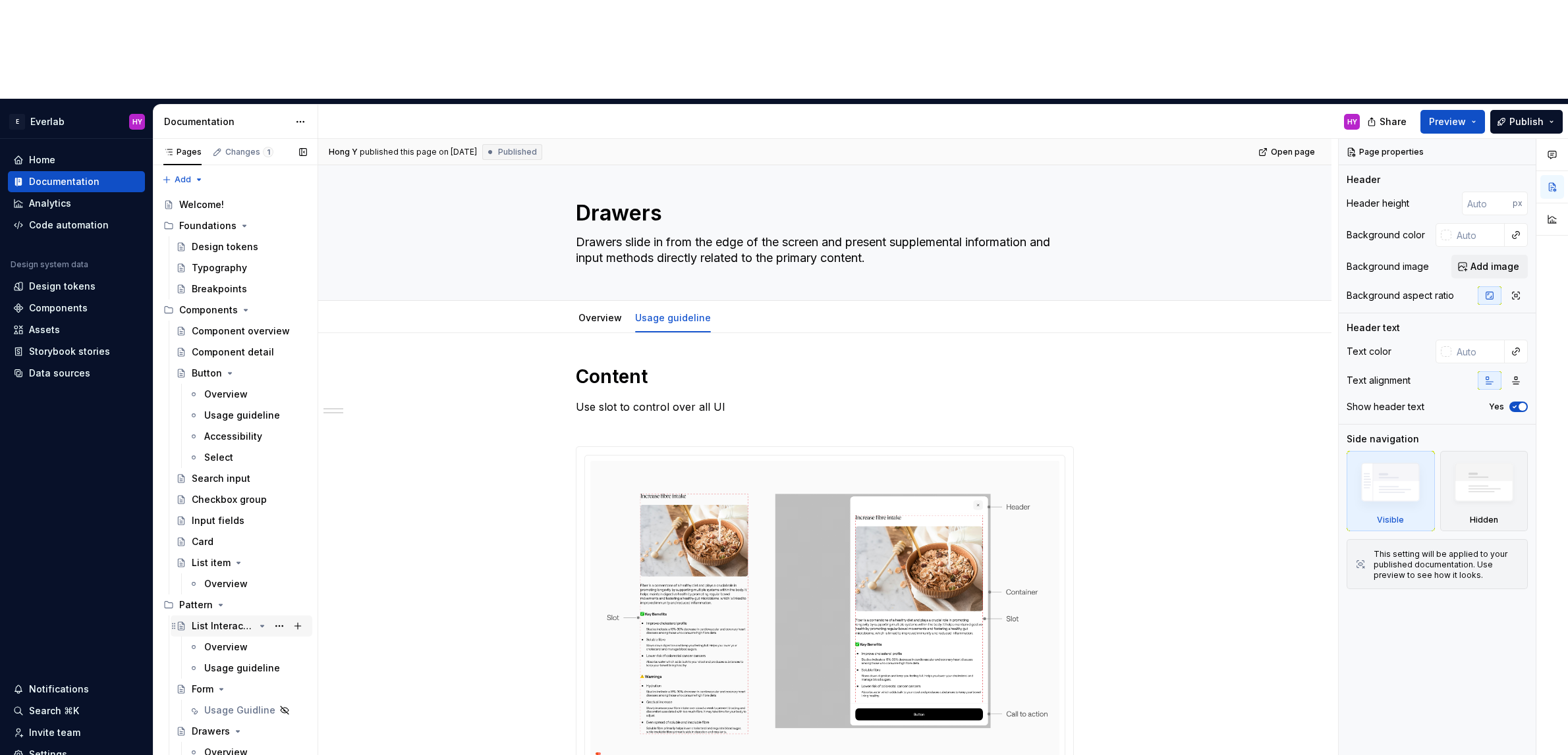
click at [237, 619] on div "List Interaction" at bounding box center [223, 626] width 62 height 13
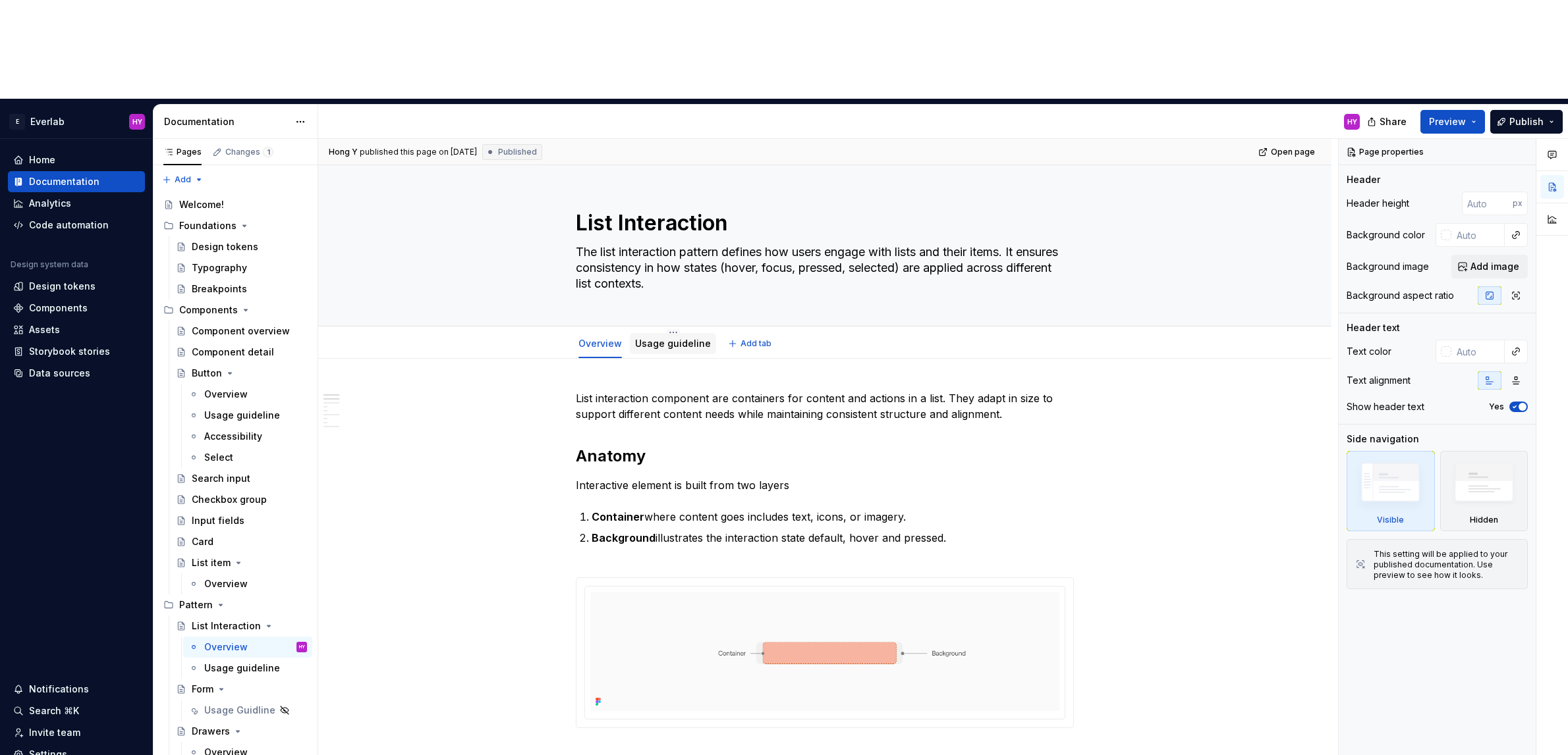
click at [660, 338] on link "Usage guideline" at bounding box center [673, 343] width 75 height 11
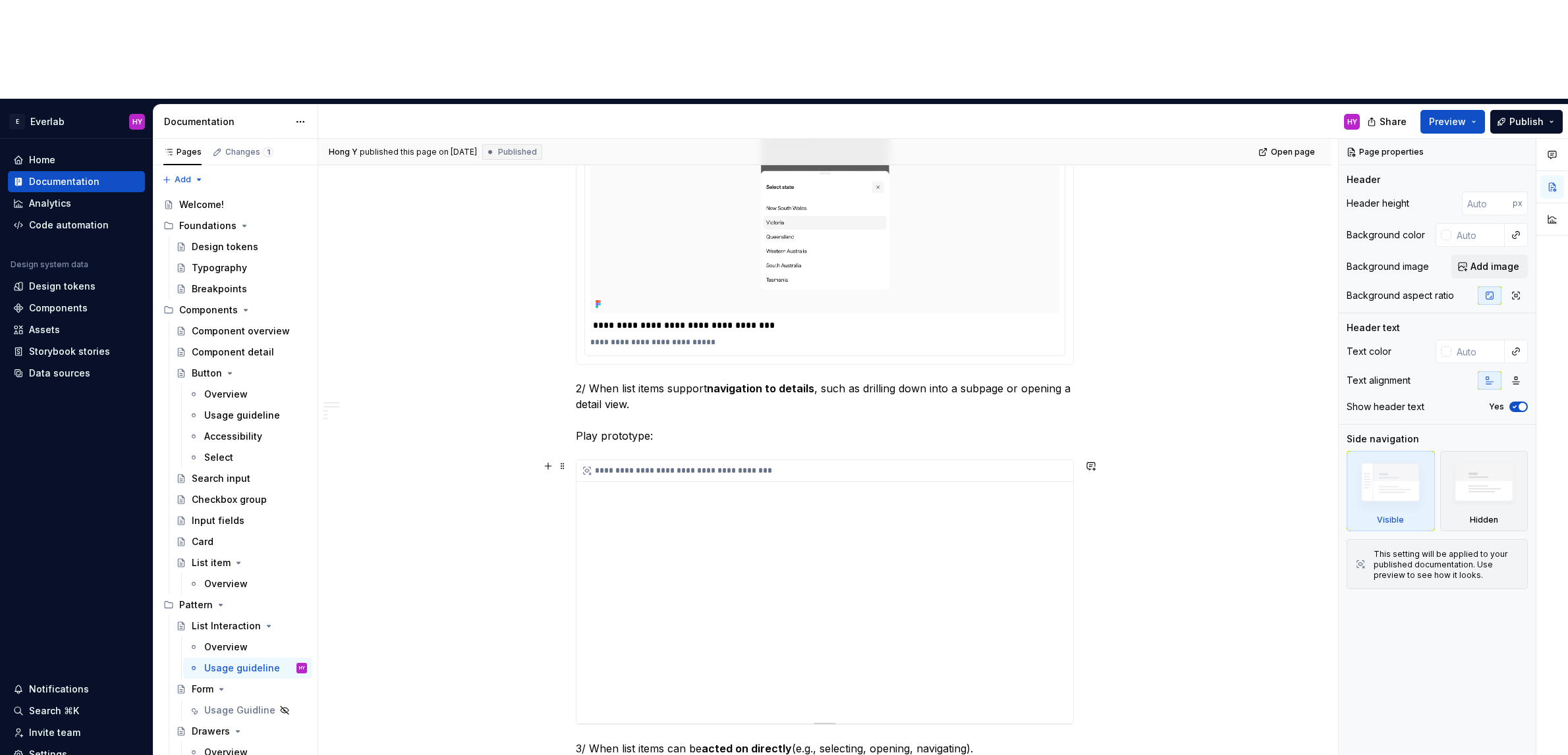
scroll to position [483, 0]
click at [1458, 115] on span "Preview" at bounding box center [1447, 122] width 37 height 13
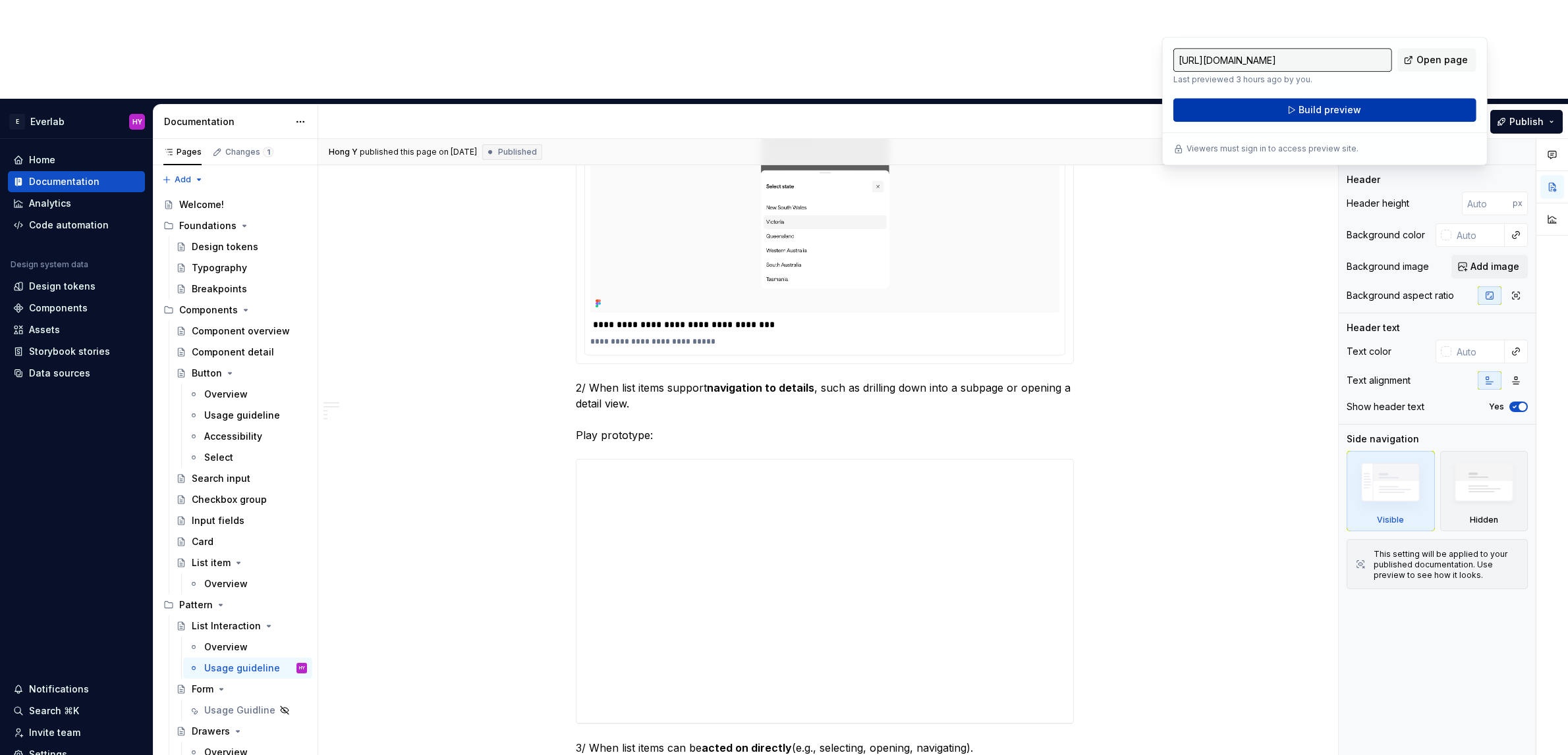
click at [1366, 113] on button "Build preview" at bounding box center [1325, 110] width 303 height 24
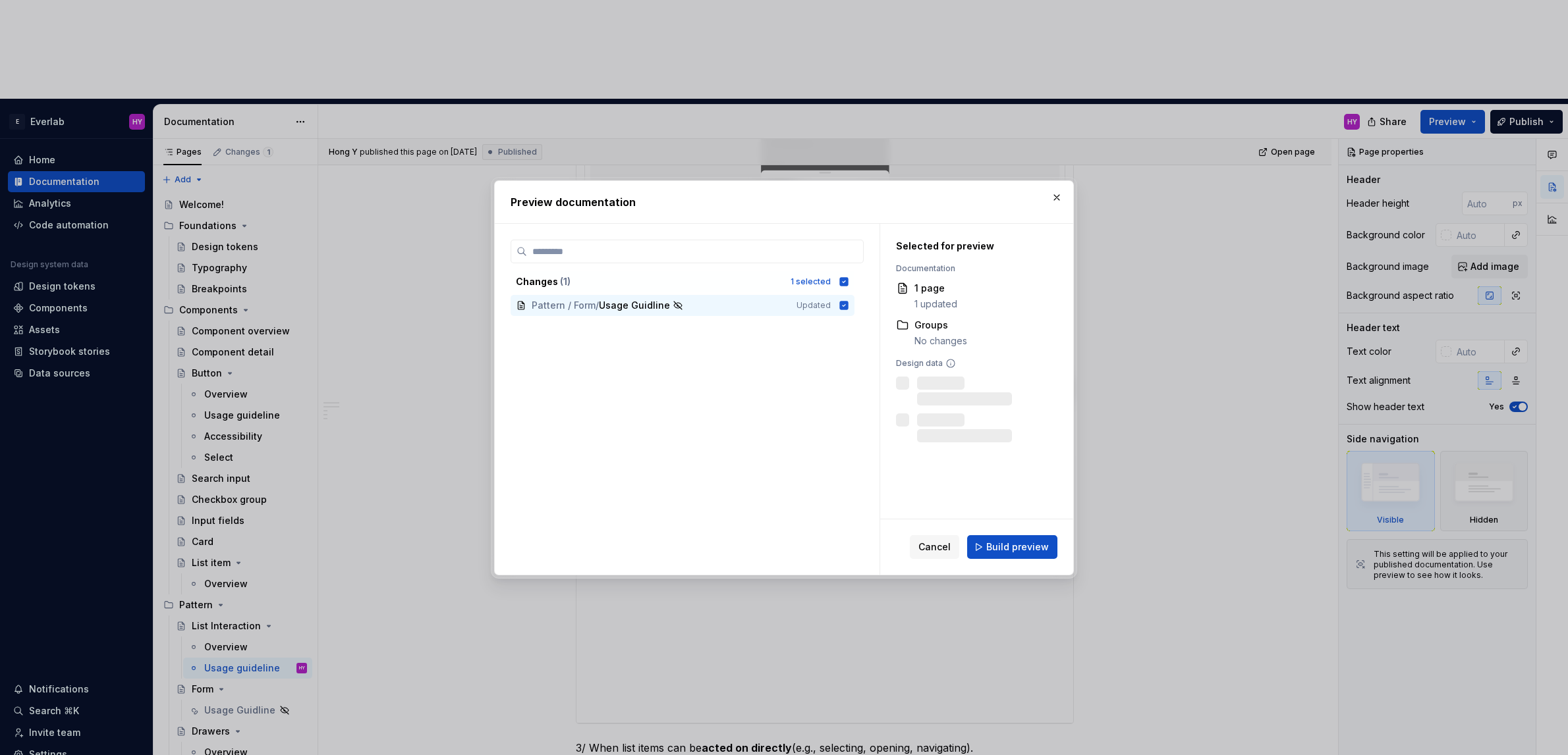
click at [1017, 548] on span "Build preview" at bounding box center [1017, 547] width 62 height 13
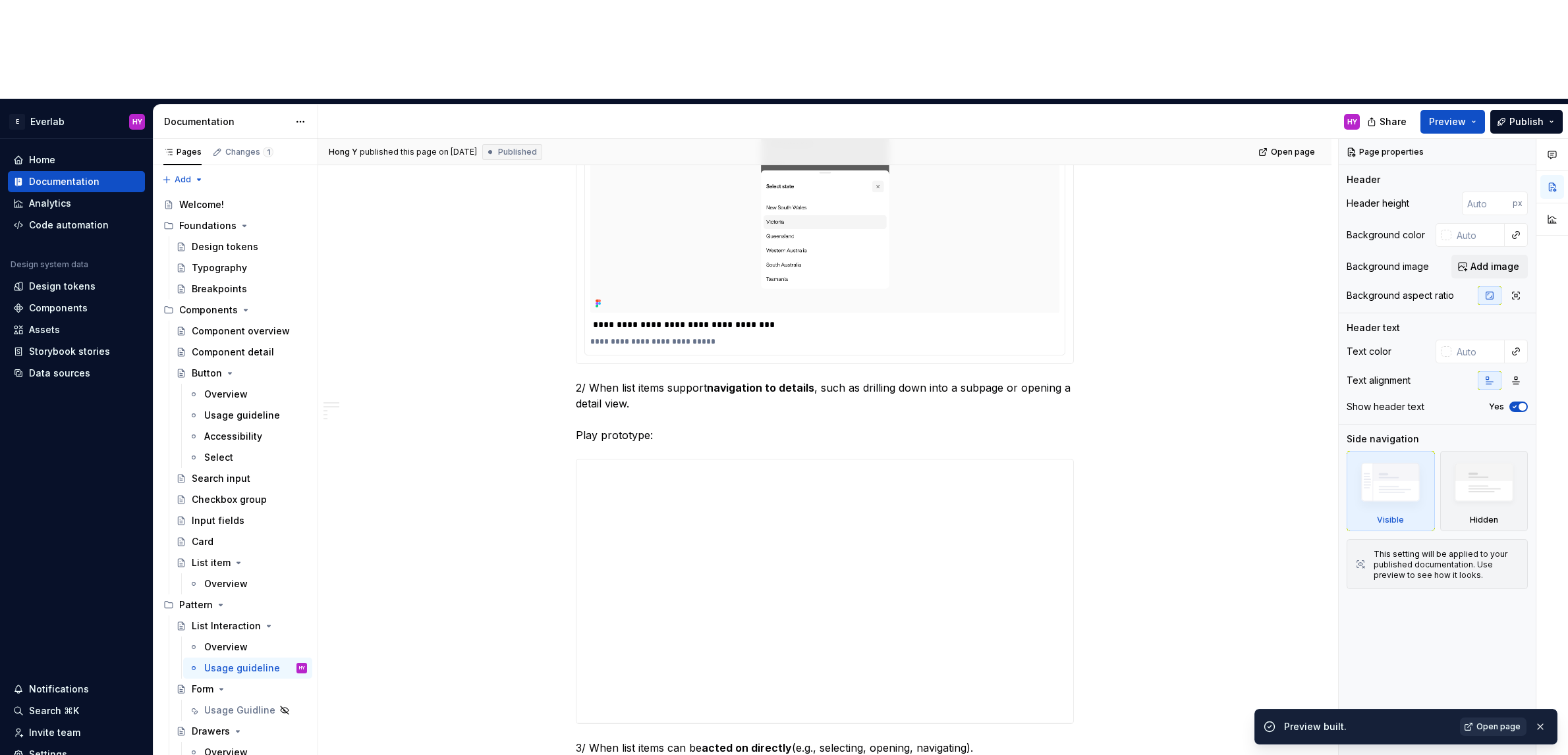
click at [1490, 728] on span "Open page" at bounding box center [1498, 727] width 44 height 11
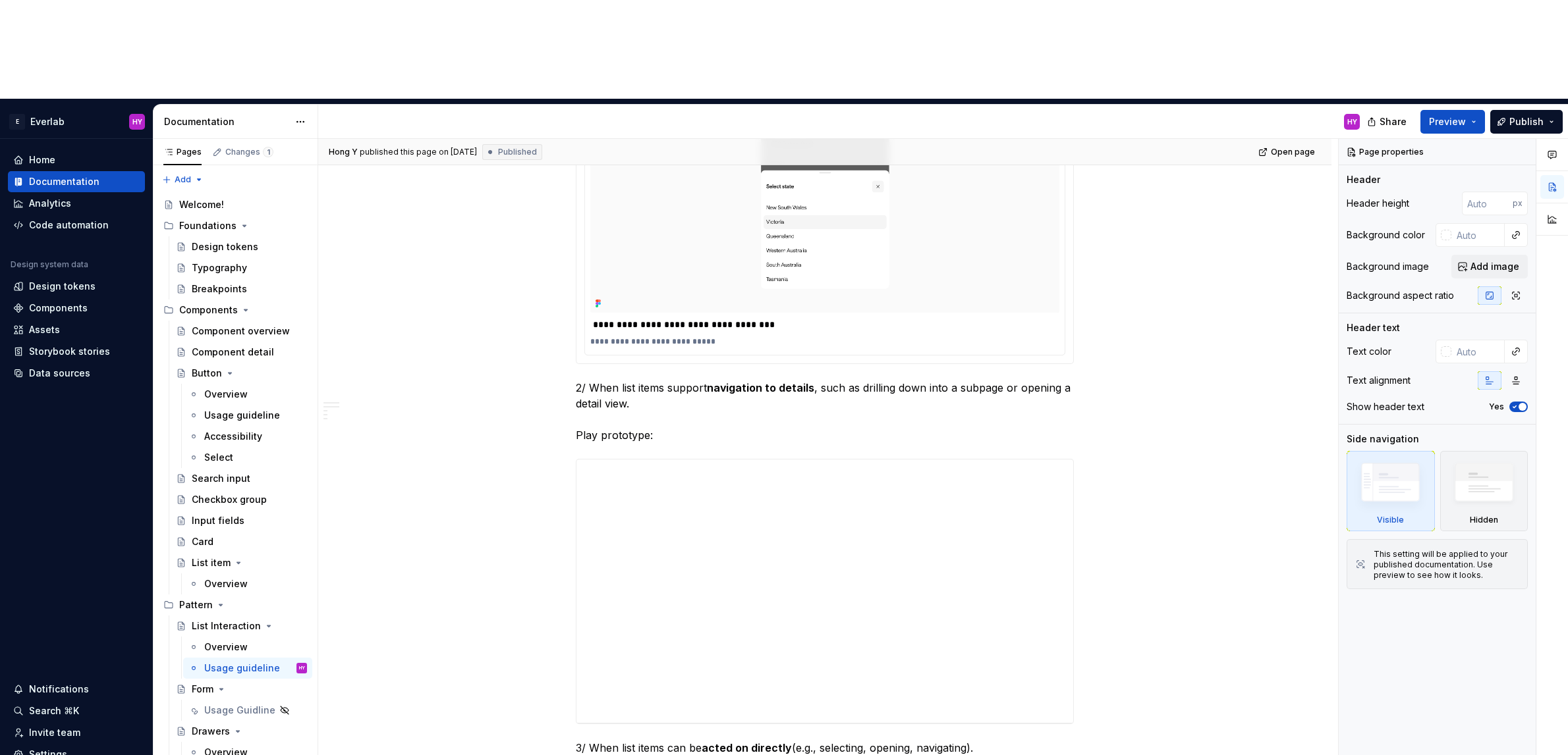
type textarea "*"
